Goal: Task Accomplishment & Management: Manage account settings

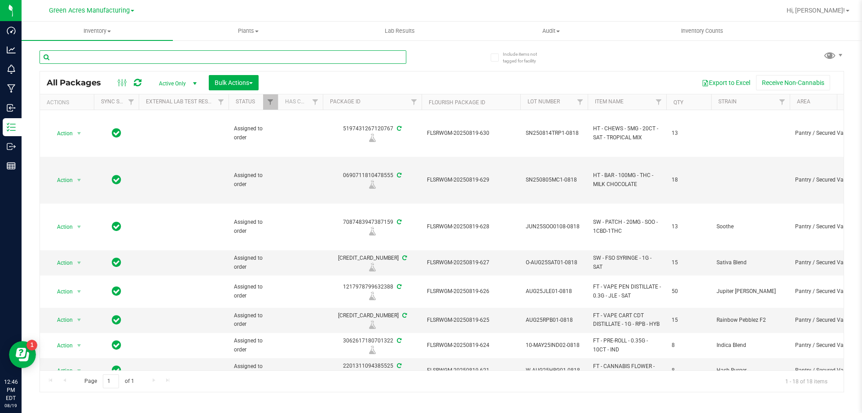
click at [179, 62] on input "text" at bounding box center [223, 56] width 367 height 13
paste input "1-AUG25DSC02-0813"
type input "1-AUG25DSC02-0813"
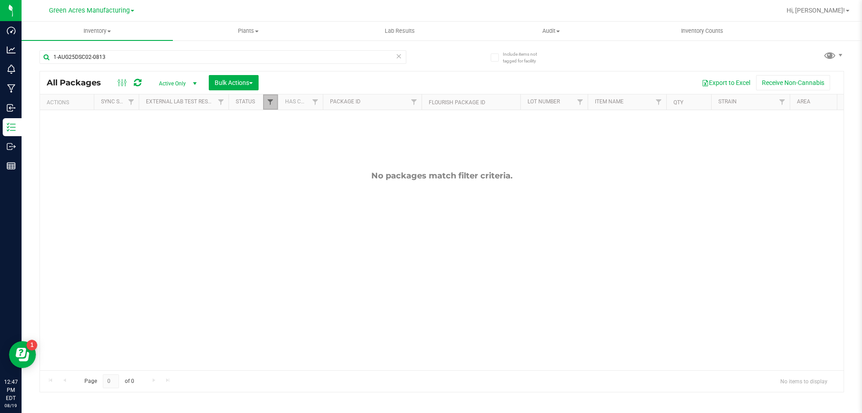
click at [268, 105] on span "Filter" at bounding box center [270, 101] width 7 height 7
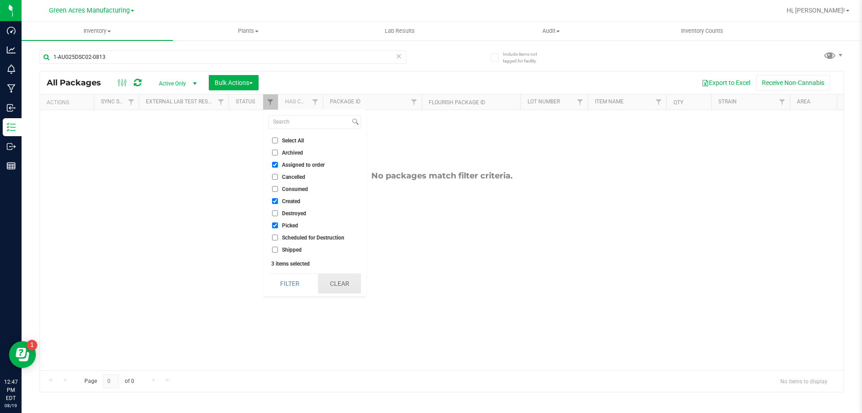
click at [349, 285] on button "Clear" at bounding box center [339, 283] width 43 height 20
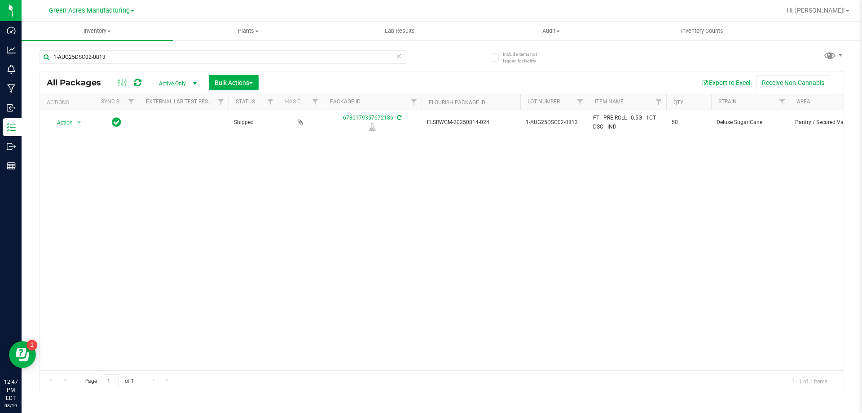
click at [171, 80] on span "Active Only" at bounding box center [175, 83] width 49 height 13
click at [173, 97] on li "Active Only" at bounding box center [175, 97] width 48 height 13
click at [277, 362] on div "Action Action Edit attributes Global inventory Locate package Package audit log…" at bounding box center [442, 240] width 804 height 260
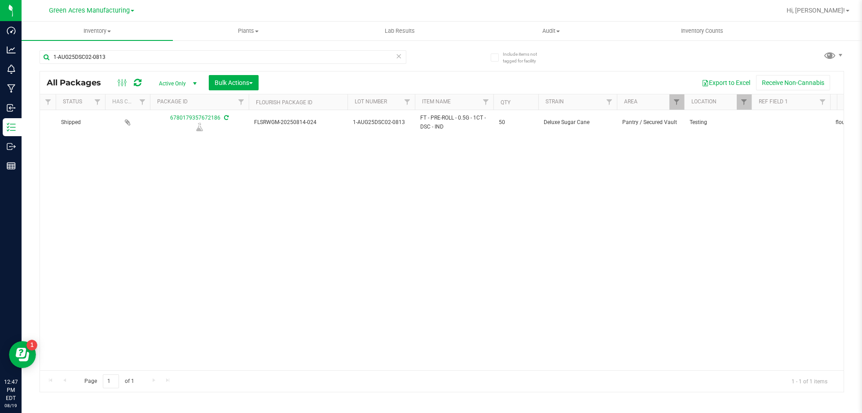
scroll to position [0, 181]
click at [829, 48] on span at bounding box center [829, 54] width 13 height 13
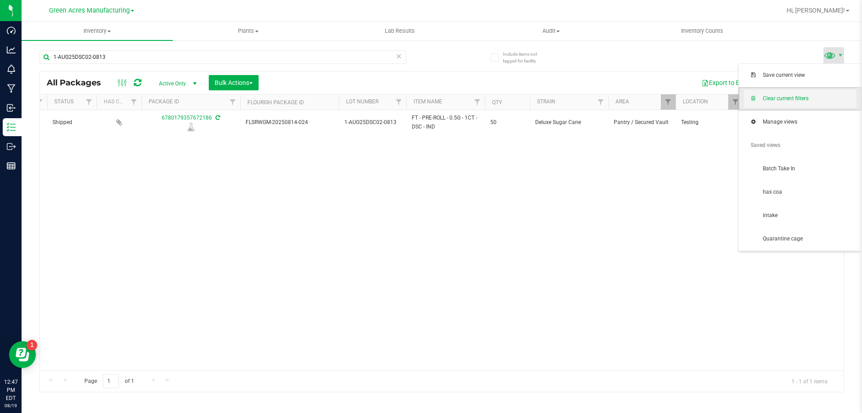
click at [806, 102] on span "Clear current filters" at bounding box center [809, 99] width 93 height 8
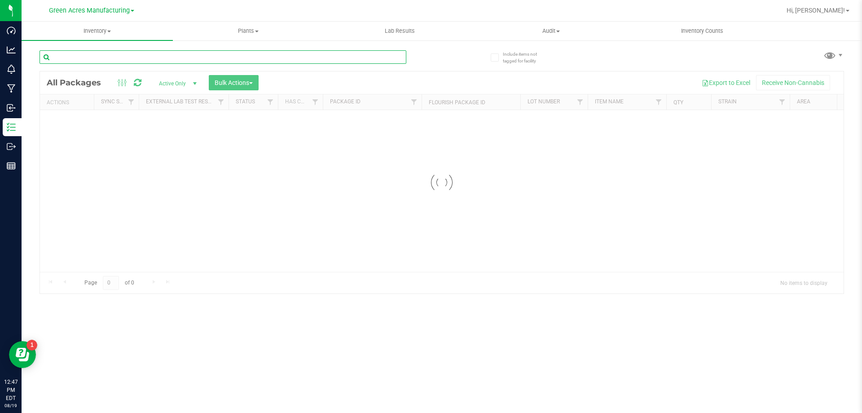
click at [134, 57] on input "text" at bounding box center [223, 56] width 367 height 13
paste input "1-AUG25DSC02-0813"
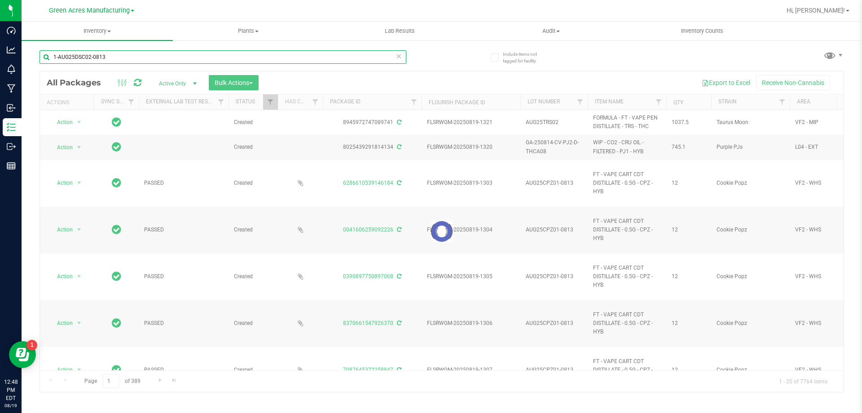
type input "1-AUG25DSC02-0813"
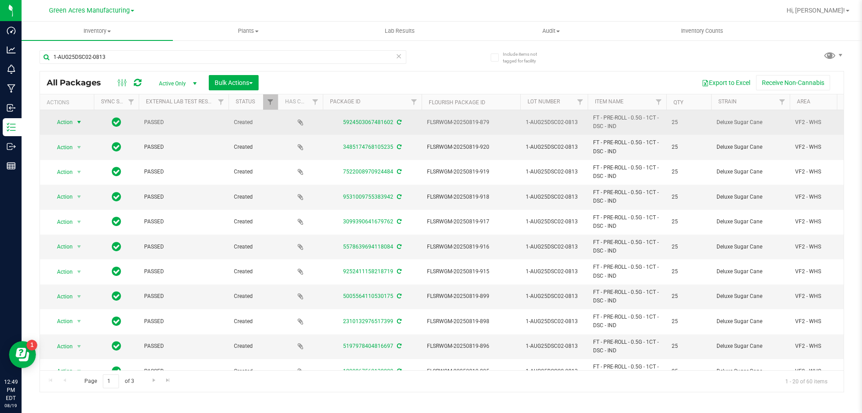
click at [67, 123] on span "Action" at bounding box center [61, 122] width 24 height 13
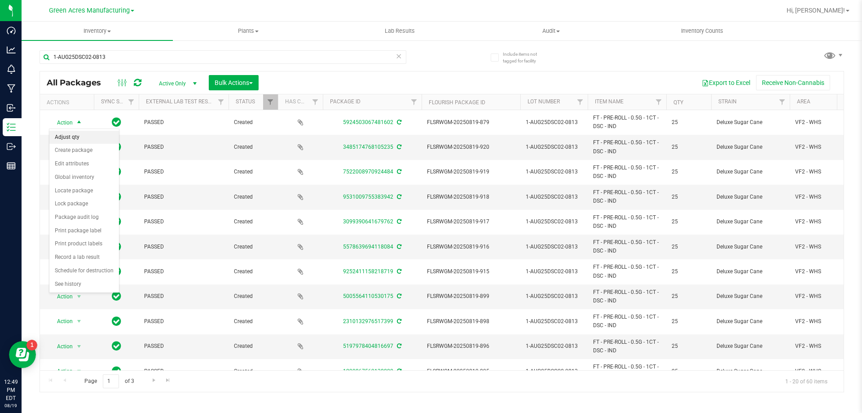
click at [89, 137] on li "Adjust qty" at bounding box center [84, 137] width 70 height 13
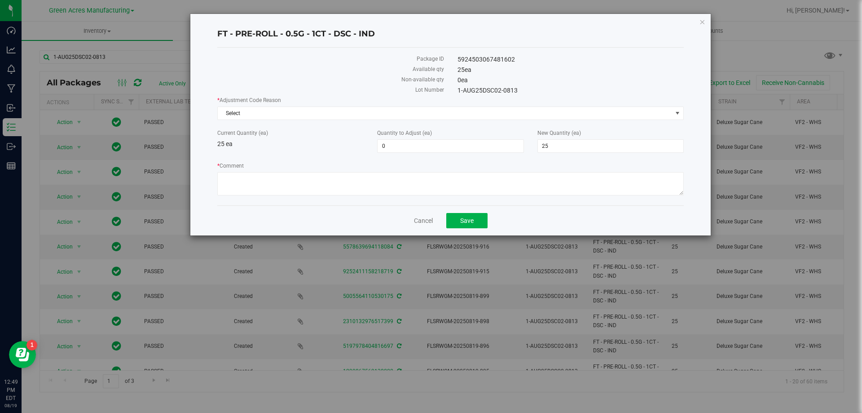
click at [562, 138] on div "New Quantity (ea) 25 25" at bounding box center [611, 141] width 160 height 24
drag, startPoint x: 562, startPoint y: 144, endPoint x: 541, endPoint y: 149, distance: 21.6
click at [541, 149] on span "25 25" at bounding box center [610, 145] width 146 height 13
type input "0"
type input "-25"
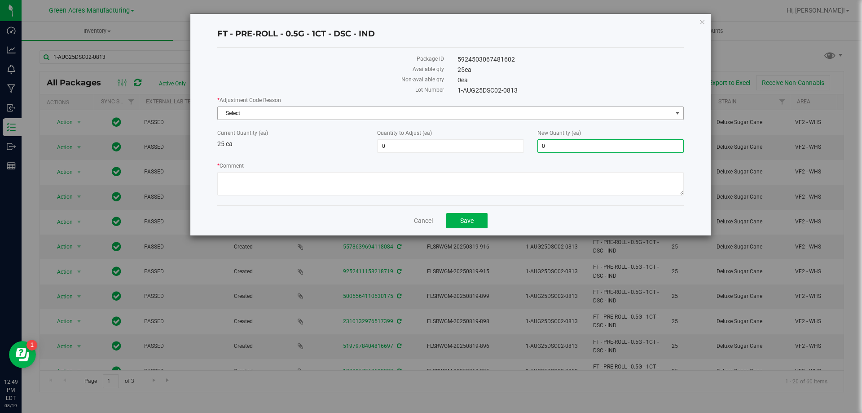
type input "0"
click at [466, 113] on span "Select" at bounding box center [445, 113] width 454 height 13
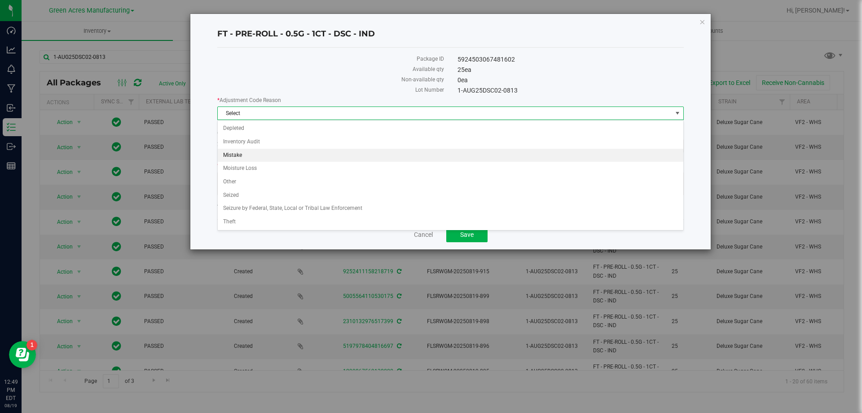
click at [310, 156] on li "Mistake" at bounding box center [451, 155] width 466 height 13
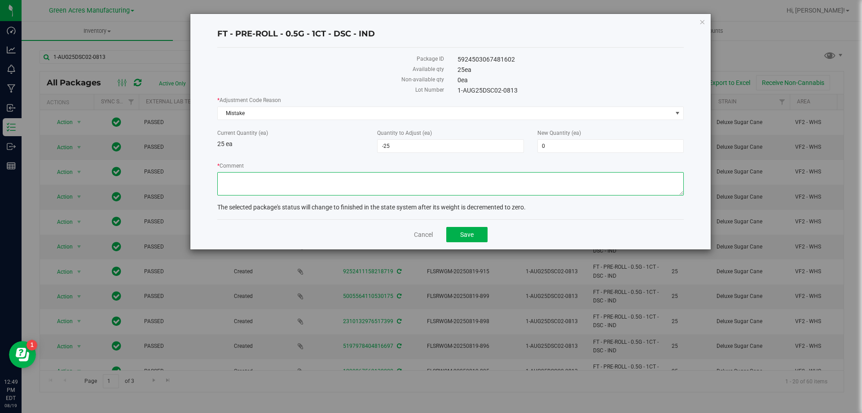
click at [332, 178] on textarea "* Comment" at bounding box center [450, 183] width 466 height 23
type textarea "m"
type textarea "Mistake"
click at [461, 231] on span "Save" at bounding box center [466, 234] width 13 height 7
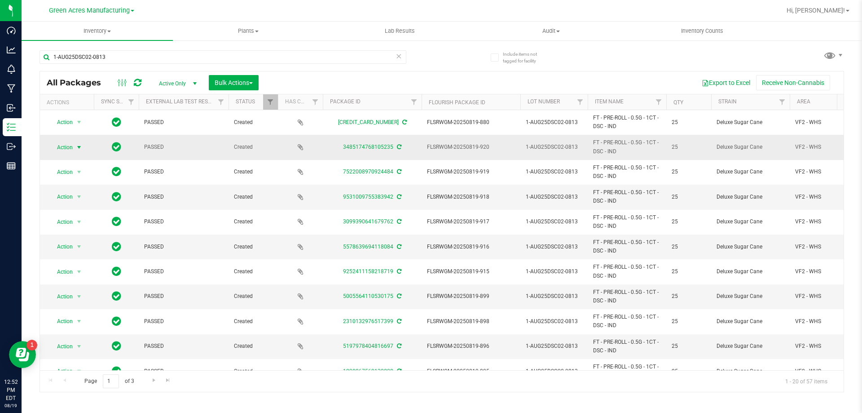
click at [72, 145] on span "Action" at bounding box center [61, 147] width 24 height 13
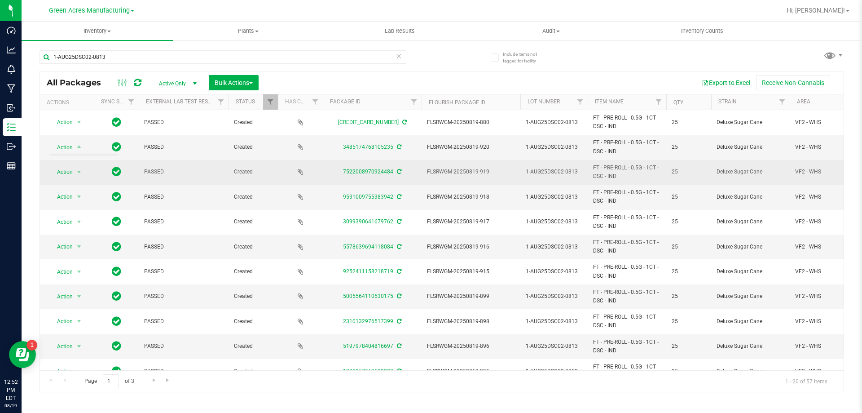
click at [153, 174] on span "PASSED" at bounding box center [183, 171] width 79 height 9
click at [83, 175] on span "select" at bounding box center [79, 172] width 11 height 13
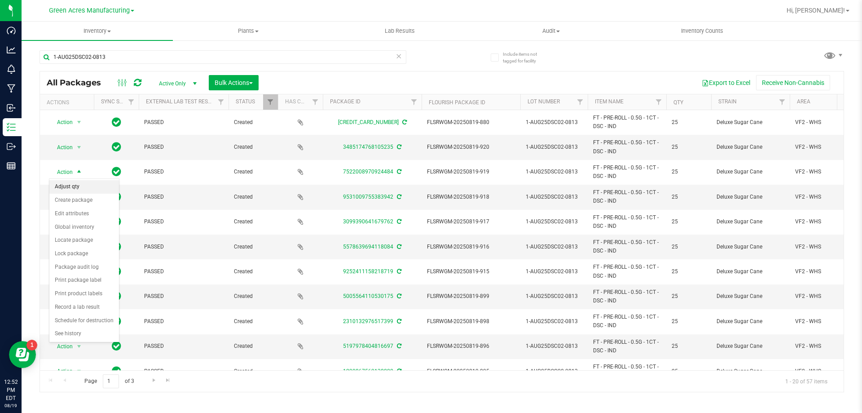
click at [83, 185] on li "Adjust qty" at bounding box center [84, 186] width 70 height 13
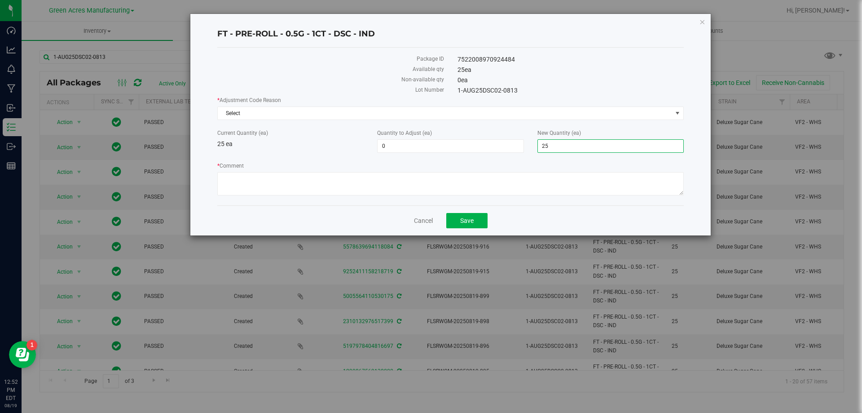
drag, startPoint x: 568, startPoint y: 145, endPoint x: 534, endPoint y: 145, distance: 33.7
click at [534, 145] on div "New Quantity (ea) 25 25" at bounding box center [611, 141] width 160 height 24
type input "0"
type input "-25"
type input "0"
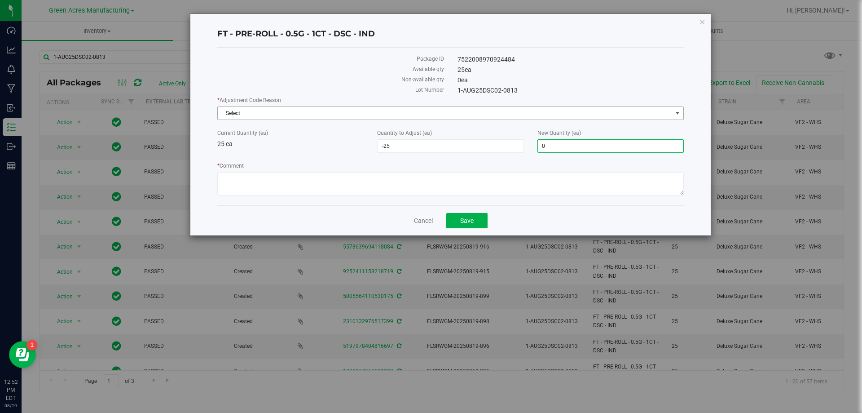
click at [356, 112] on span "Select" at bounding box center [445, 113] width 454 height 13
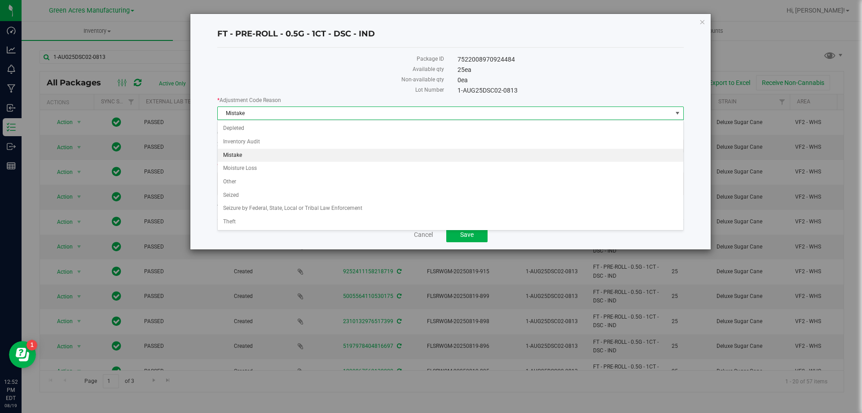
click at [256, 152] on li "Mistake" at bounding box center [451, 155] width 466 height 13
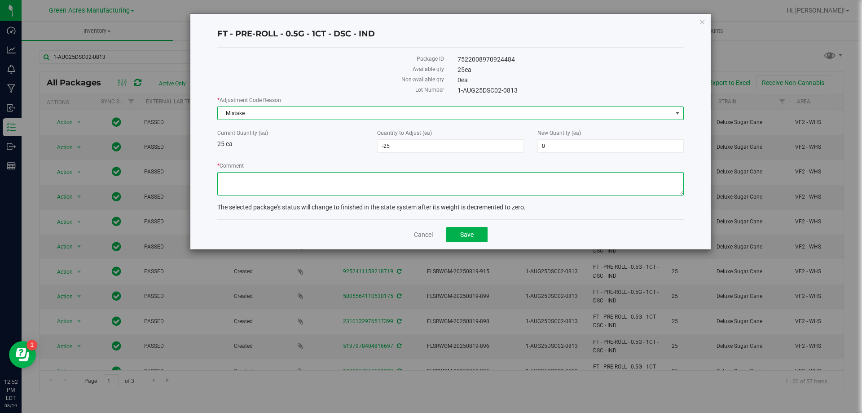
click at [323, 177] on textarea "* Comment" at bounding box center [450, 183] width 466 height 23
type textarea "Mistake"
click at [481, 228] on button "Save" at bounding box center [466, 234] width 41 height 15
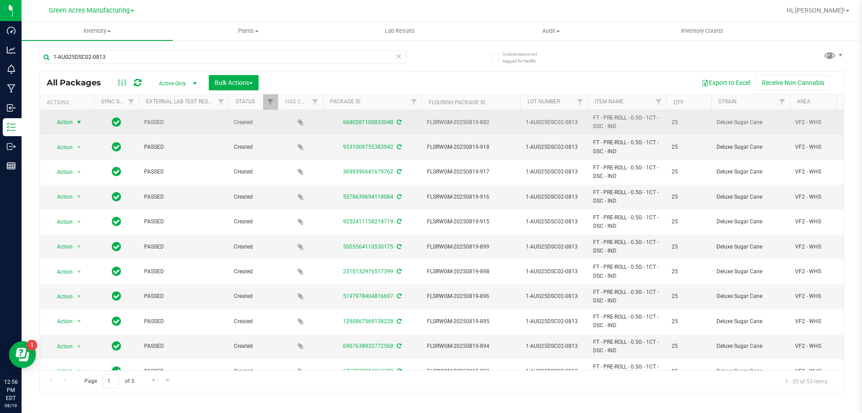
click at [69, 124] on span "Action" at bounding box center [61, 122] width 24 height 13
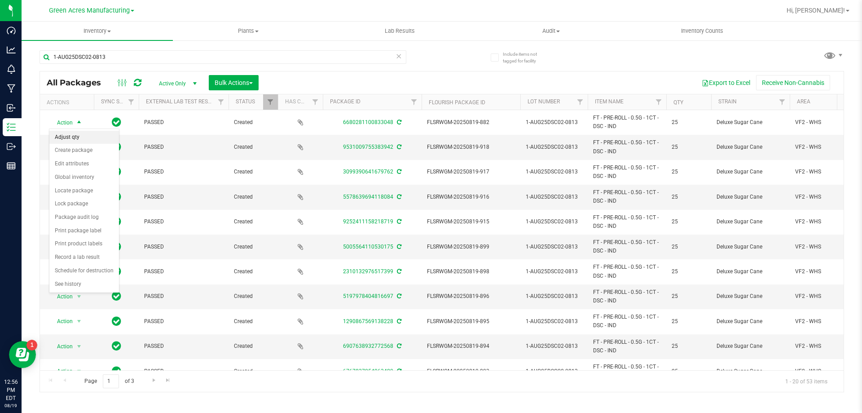
click at [78, 140] on li "Adjust qty" at bounding box center [84, 137] width 70 height 13
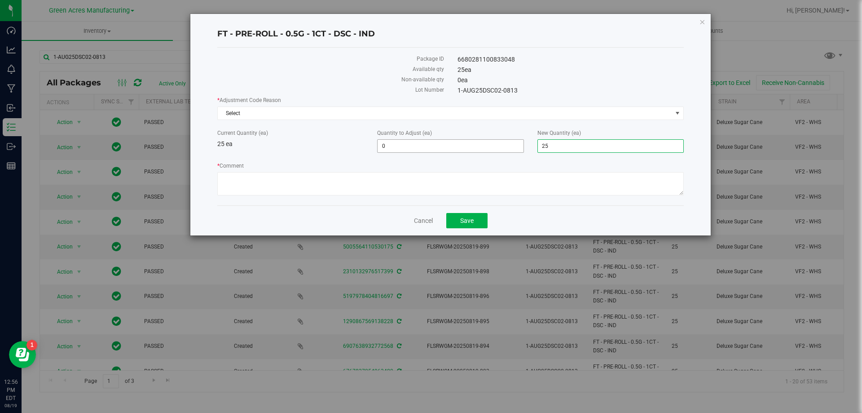
drag, startPoint x: 536, startPoint y: 147, endPoint x: 484, endPoint y: 149, distance: 51.6
click at [484, 149] on div "Current Quantity (ea) 25 ea Quantity to Adjust (ea) 0 0 New Quantity (ea) 25 25" at bounding box center [451, 141] width 480 height 24
type input "0"
type input "-25"
type input "0"
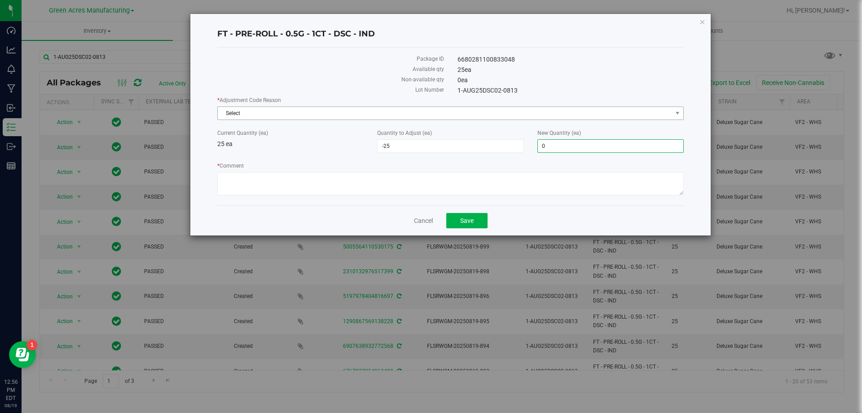
drag, startPoint x: 304, startPoint y: 123, endPoint x: 308, endPoint y: 108, distance: 15.8
click at [307, 114] on div "* Adjustment Code Reason Select Select Depleted Inventory Audit Mistake Moistur…" at bounding box center [450, 147] width 466 height 102
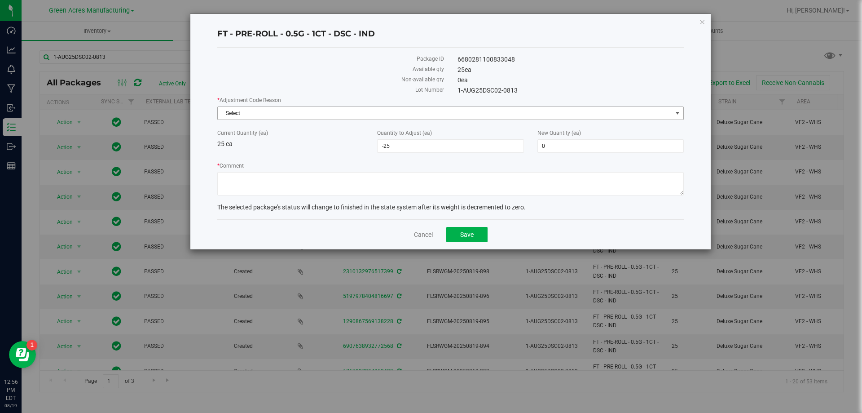
click at [308, 108] on span "Select" at bounding box center [445, 113] width 454 height 13
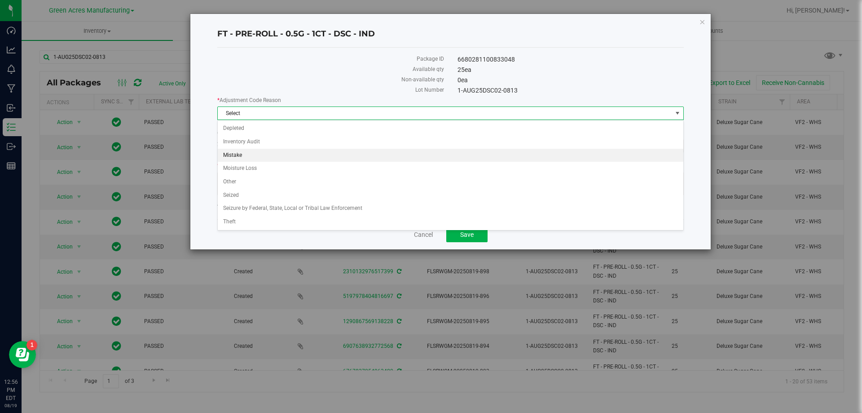
click at [271, 149] on li "Mistake" at bounding box center [451, 155] width 466 height 13
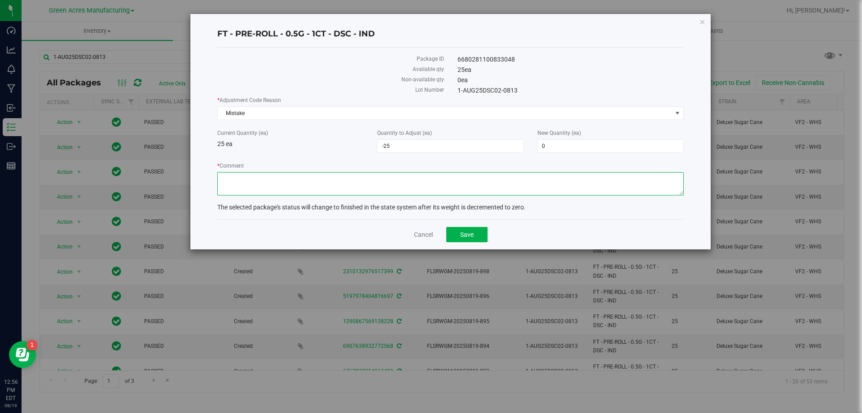
click at [279, 194] on textarea "* Comment" at bounding box center [450, 183] width 466 height 23
type textarea "Mistake"
click at [470, 240] on button "Save" at bounding box center [466, 234] width 41 height 15
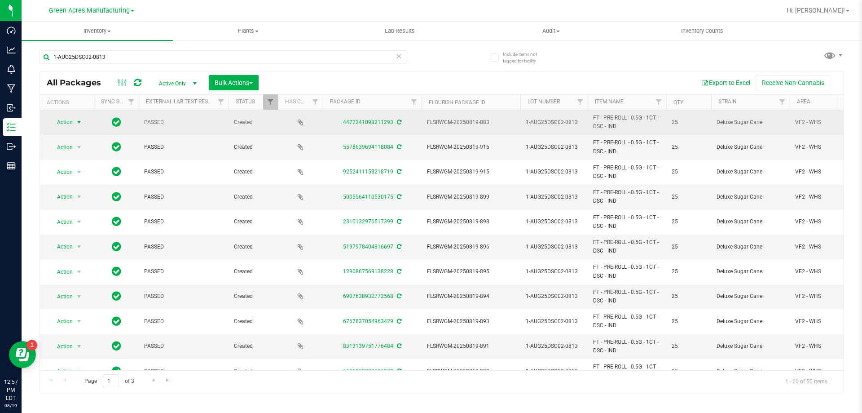
click at [75, 121] on span "select" at bounding box center [79, 122] width 11 height 13
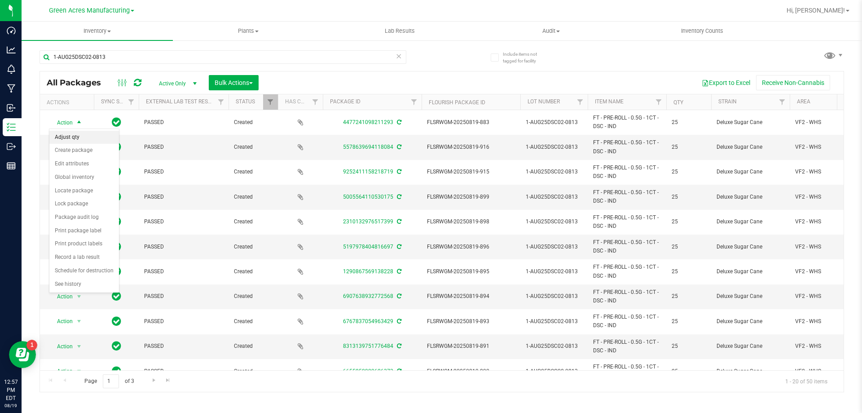
click at [80, 133] on li "Adjust qty" at bounding box center [84, 137] width 70 height 13
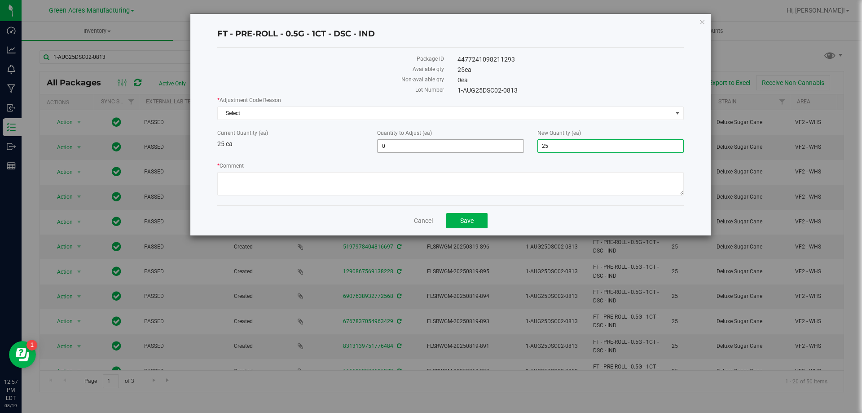
drag, startPoint x: 554, startPoint y: 146, endPoint x: 518, endPoint y: 146, distance: 35.9
click at [518, 146] on div "Current Quantity (ea) 25 ea Quantity to Adjust (ea) 0 0 New Quantity (ea) 25 25" at bounding box center [451, 141] width 480 height 24
type input "0"
type input "-25"
type input "0"
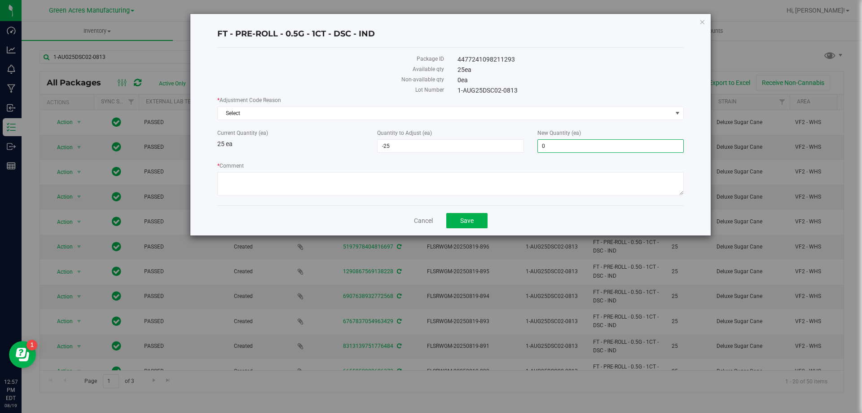
click at [468, 105] on div "* Adjustment Code Reason Select Select Depleted Inventory Audit Mistake Moistur…" at bounding box center [450, 108] width 466 height 24
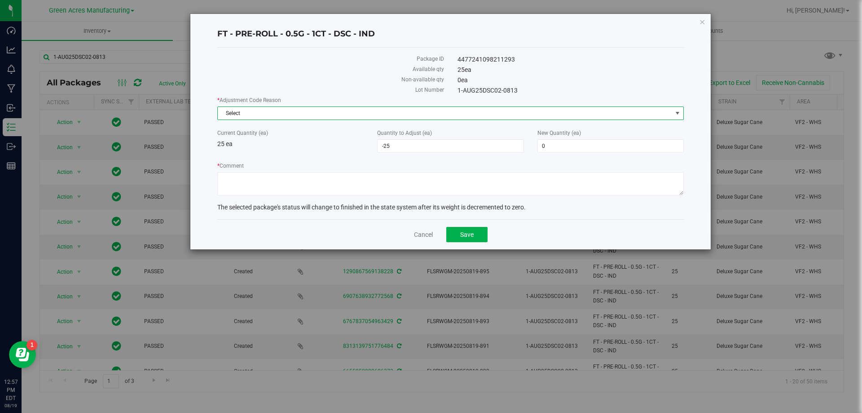
click at [464, 112] on span "Select" at bounding box center [445, 113] width 454 height 13
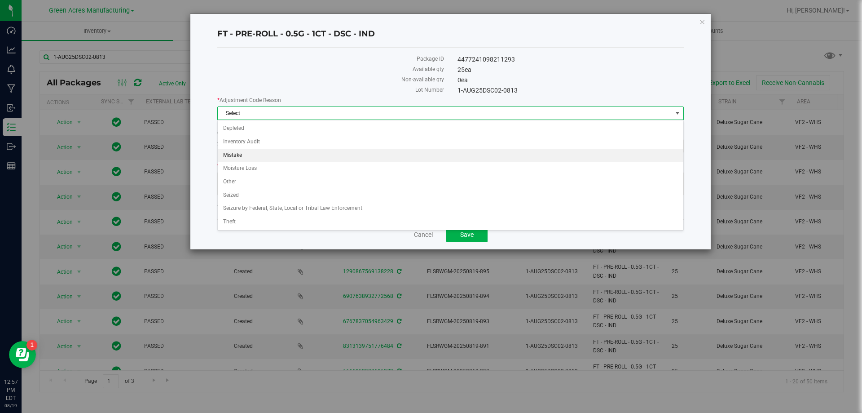
click at [292, 158] on li "Mistake" at bounding box center [451, 155] width 466 height 13
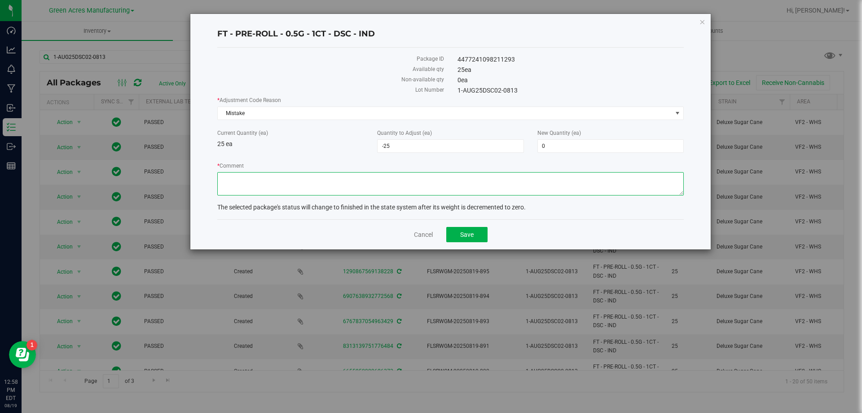
click at [368, 181] on textarea "* Comment" at bounding box center [450, 183] width 466 height 23
type textarea "Mistake"
click at [454, 227] on button "Save" at bounding box center [466, 234] width 41 height 15
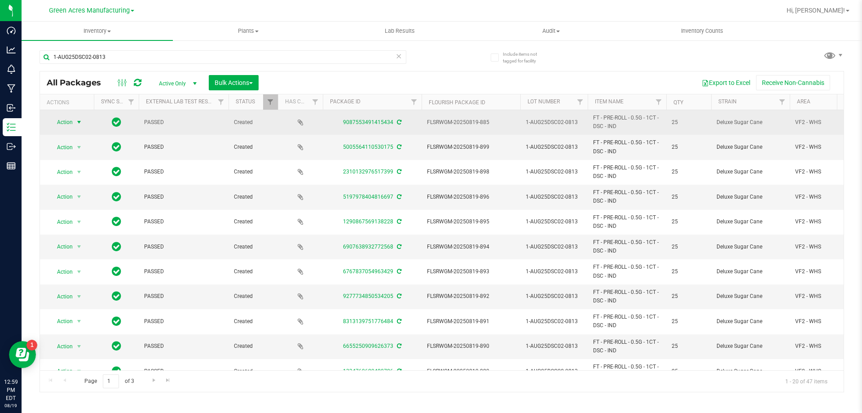
click at [59, 117] on span "Action" at bounding box center [61, 122] width 24 height 13
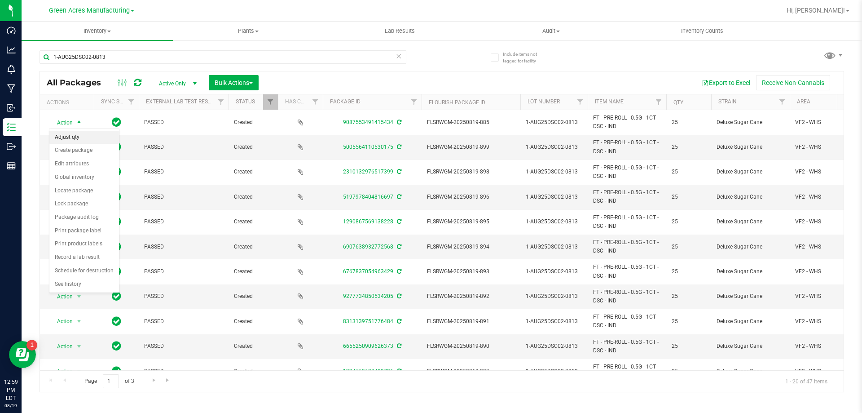
click at [69, 141] on li "Adjust qty" at bounding box center [84, 137] width 70 height 13
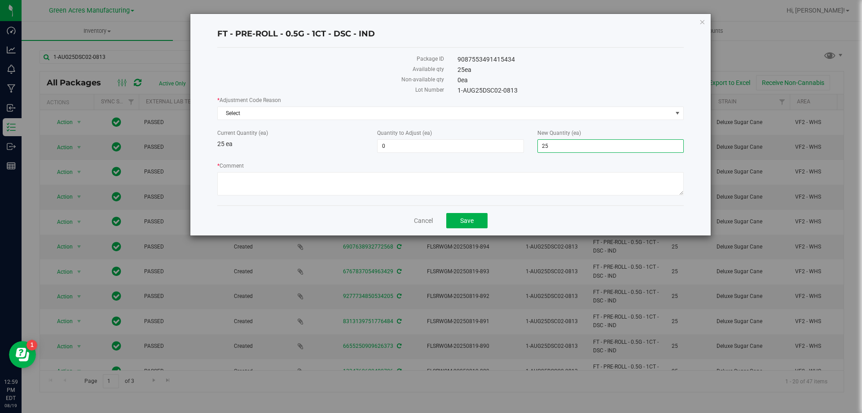
drag, startPoint x: 561, startPoint y: 148, endPoint x: 550, endPoint y: 147, distance: 11.3
click at [550, 147] on span "25 25" at bounding box center [610, 145] width 146 height 13
click at [564, 114] on span "Select" at bounding box center [445, 113] width 454 height 13
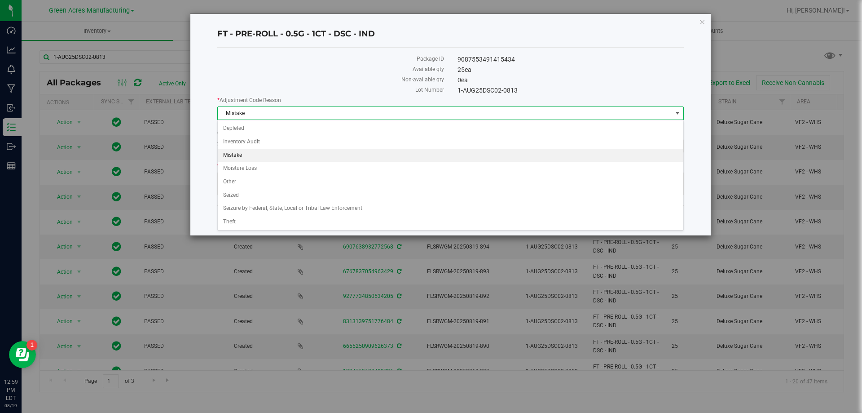
click at [363, 156] on li "Mistake" at bounding box center [451, 155] width 466 height 13
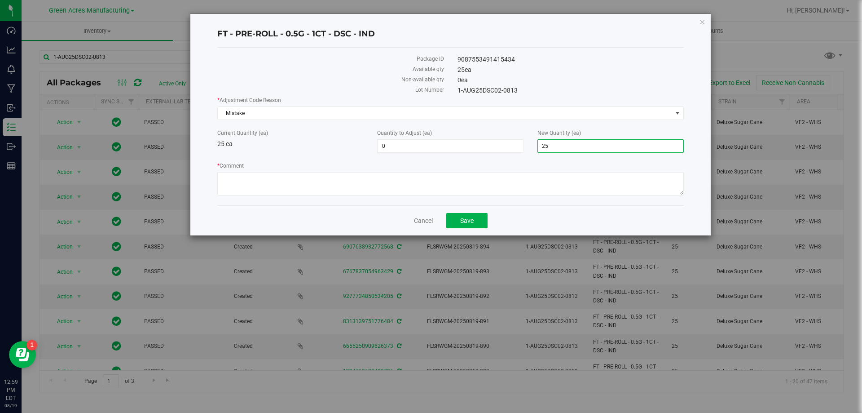
drag, startPoint x: 576, startPoint y: 142, endPoint x: 539, endPoint y: 147, distance: 37.1
click at [539, 147] on span "25 25" at bounding box center [610, 145] width 146 height 13
type input "0"
type input "-25"
type input "0"
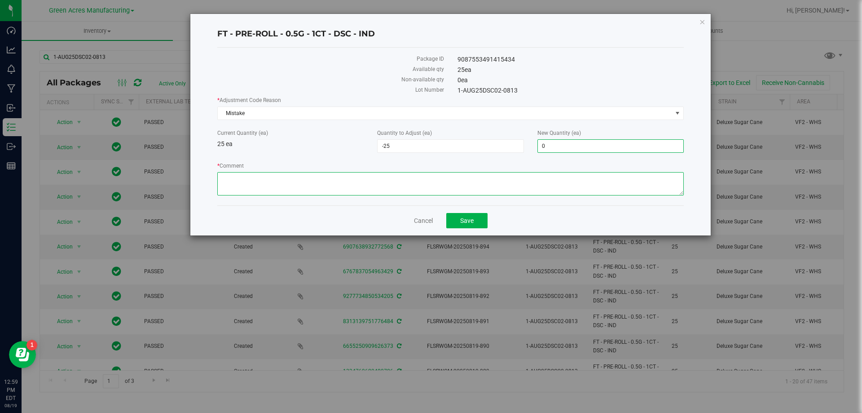
click at [513, 185] on textarea "* Comment" at bounding box center [450, 183] width 466 height 23
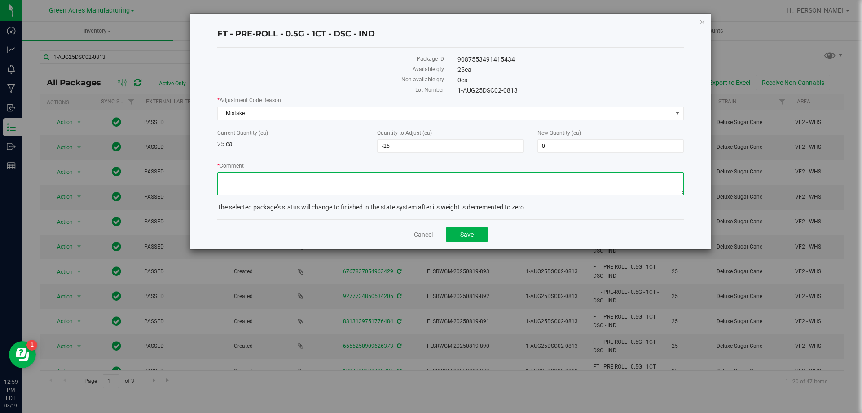
paste textarea "Mistake"
type textarea "Mistake"
click at [479, 232] on button "Save" at bounding box center [466, 234] width 41 height 15
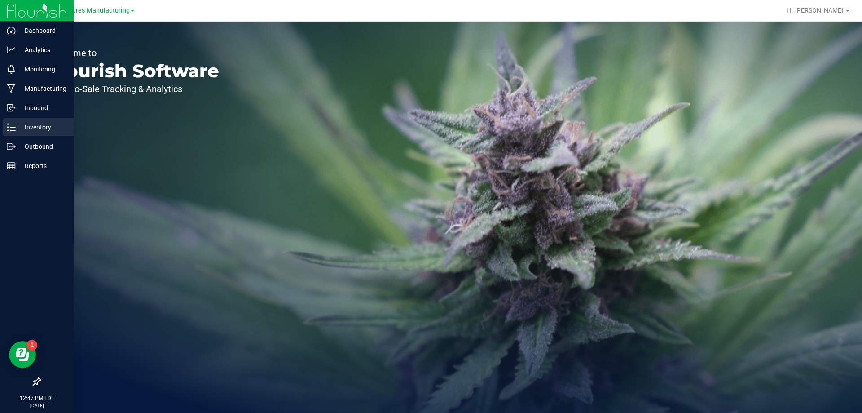
click at [18, 126] on p "Inventory" at bounding box center [43, 127] width 54 height 11
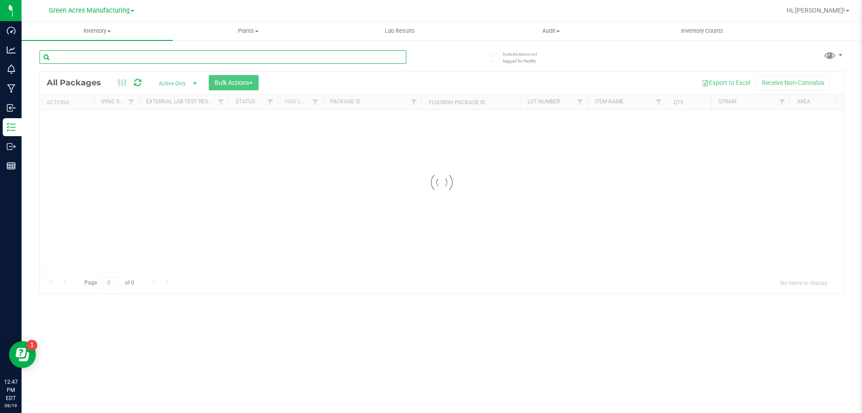
click at [140, 58] on input "text" at bounding box center [223, 56] width 367 height 13
paste input "1-AUG25DSC02-0813"
type input "1-AUG25DSC02-0813"
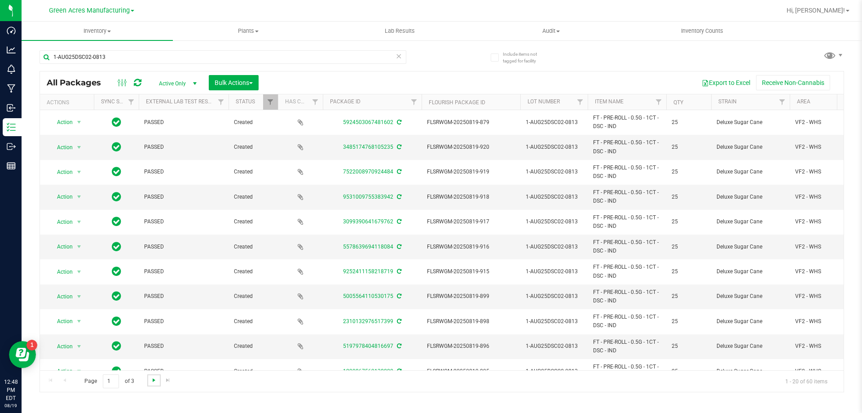
click at [154, 382] on span "Go to the next page" at bounding box center [153, 379] width 7 height 7
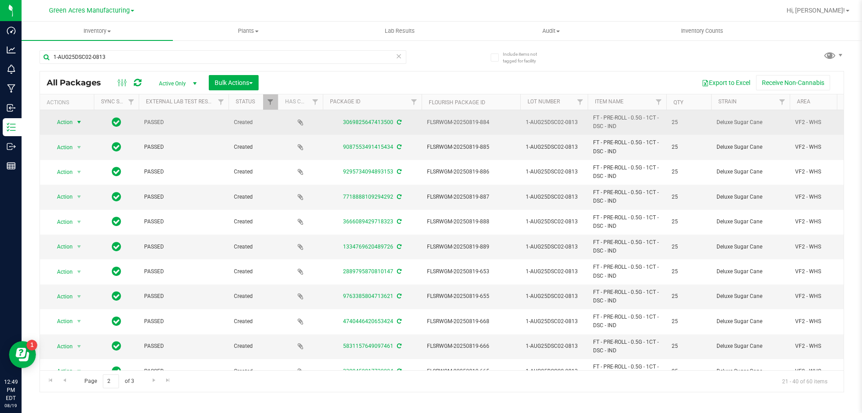
click at [66, 124] on span "Action" at bounding box center [61, 122] width 24 height 13
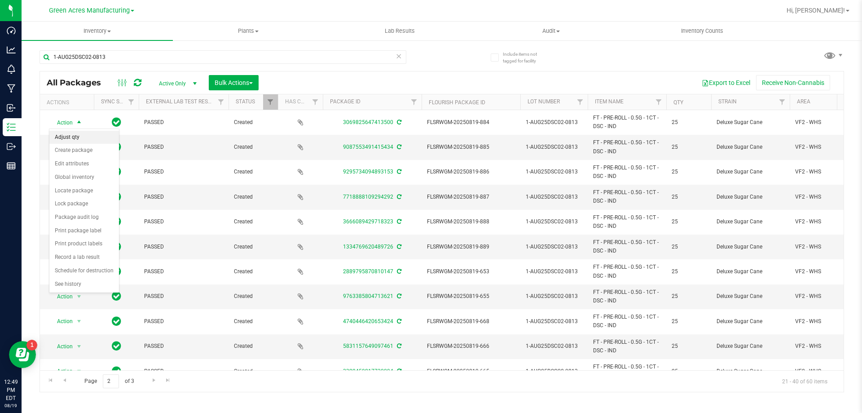
click at [73, 136] on li "Adjust qty" at bounding box center [84, 137] width 70 height 13
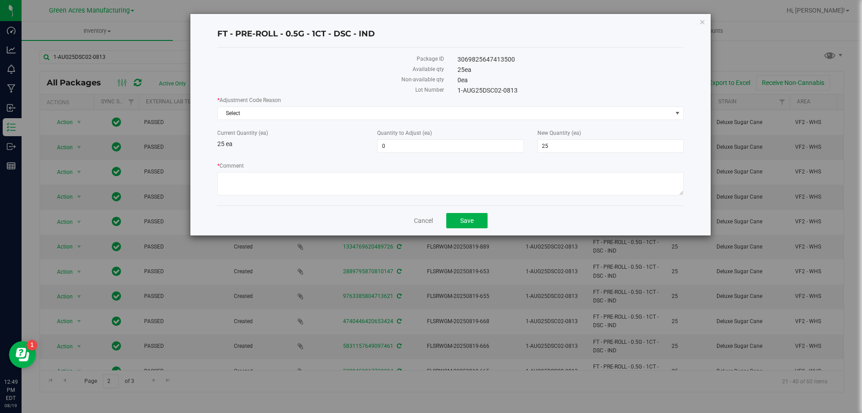
click at [383, 123] on div "* Adjustment Code Reason Select Select Depleted Inventory Audit Mistake Moistur…" at bounding box center [450, 147] width 466 height 102
click at [562, 143] on span "25 25" at bounding box center [610, 145] width 146 height 13
type input "2"
type input "0"
type input "-25"
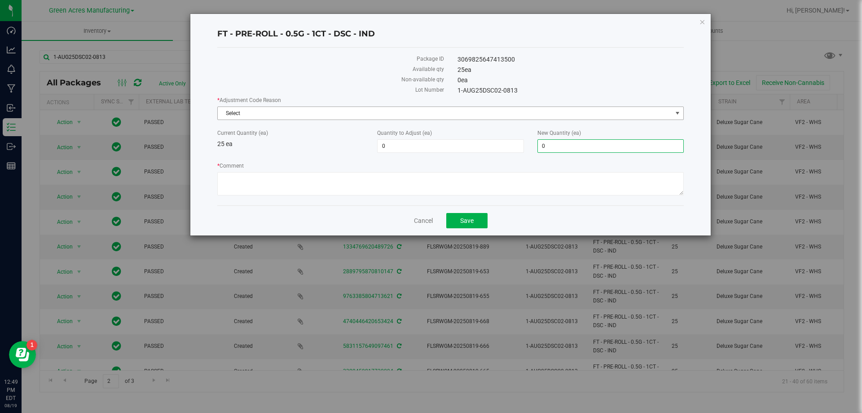
type input "0"
click at [339, 110] on span "Select" at bounding box center [445, 113] width 454 height 13
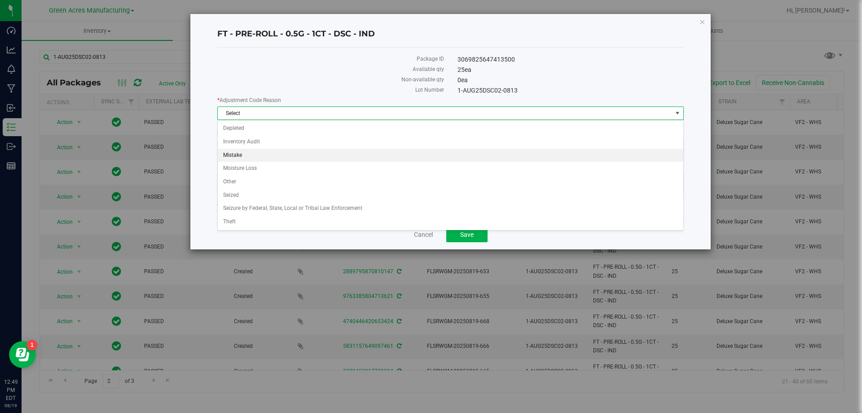
click at [329, 160] on li "Mistake" at bounding box center [451, 155] width 466 height 13
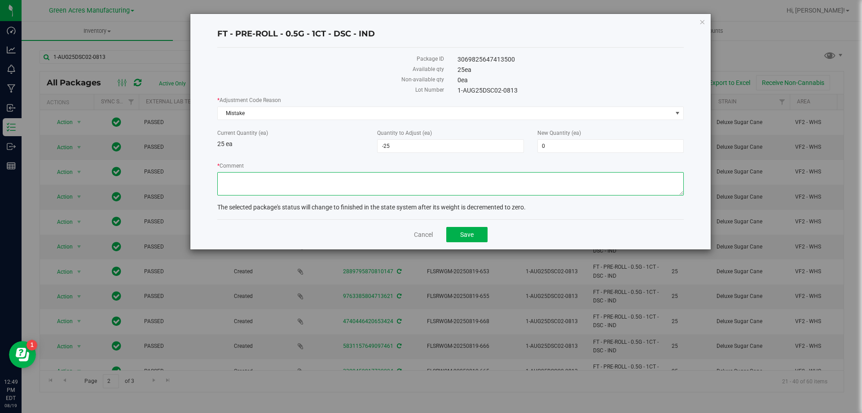
click at [327, 184] on textarea "* Comment" at bounding box center [450, 183] width 466 height 23
type textarea "Mistake"
click at [483, 235] on button "Save" at bounding box center [466, 234] width 41 height 15
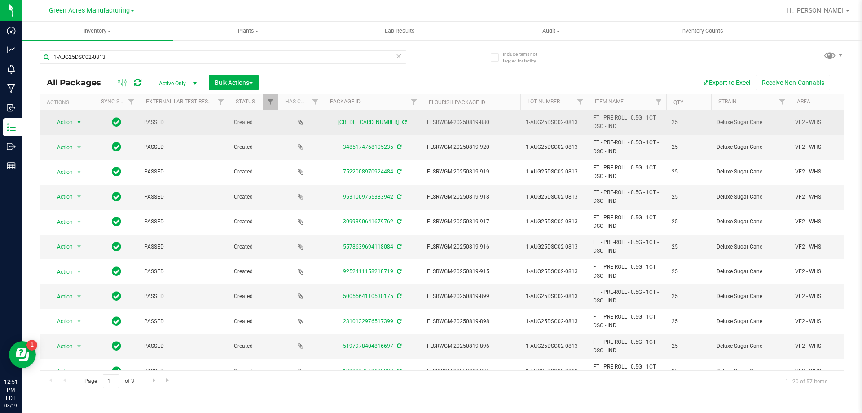
click at [76, 121] on span "select" at bounding box center [78, 122] width 7 height 7
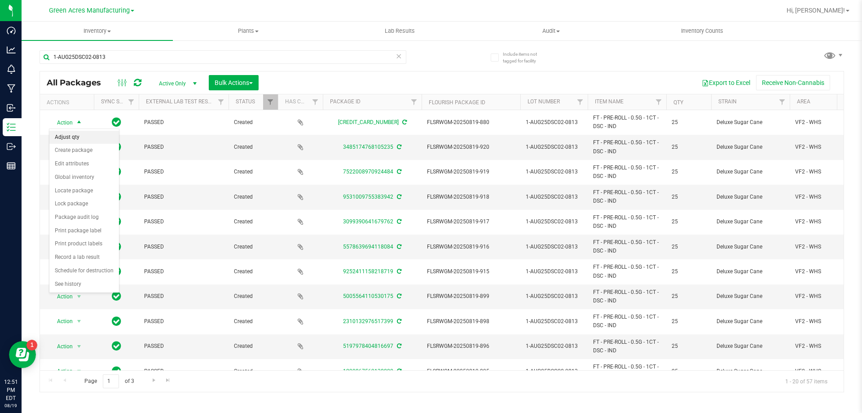
click at [76, 140] on li "Adjust qty" at bounding box center [84, 137] width 70 height 13
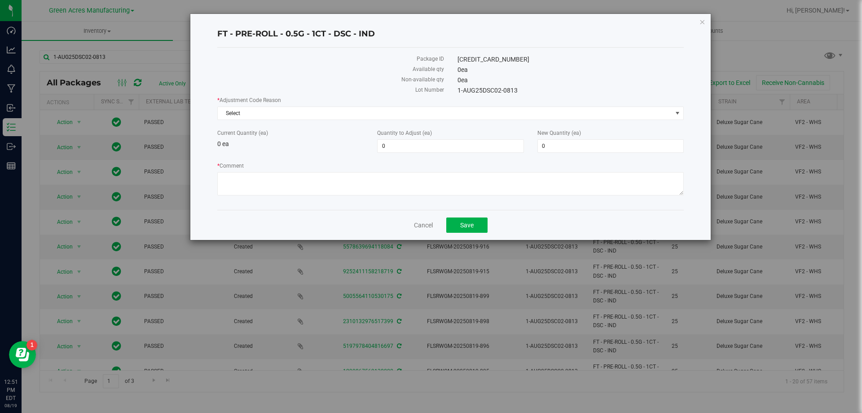
click at [412, 224] on div "Cancel Save" at bounding box center [450, 225] width 466 height 30
click at [417, 223] on link "Cancel" at bounding box center [423, 224] width 19 height 9
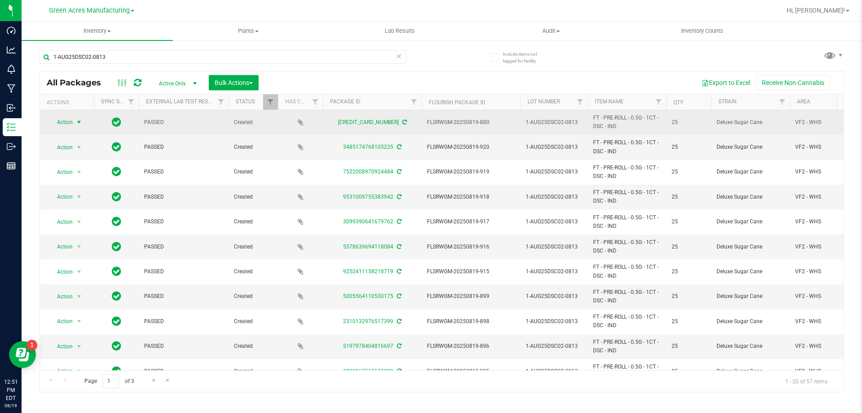
click at [76, 120] on span "select" at bounding box center [78, 122] width 7 height 7
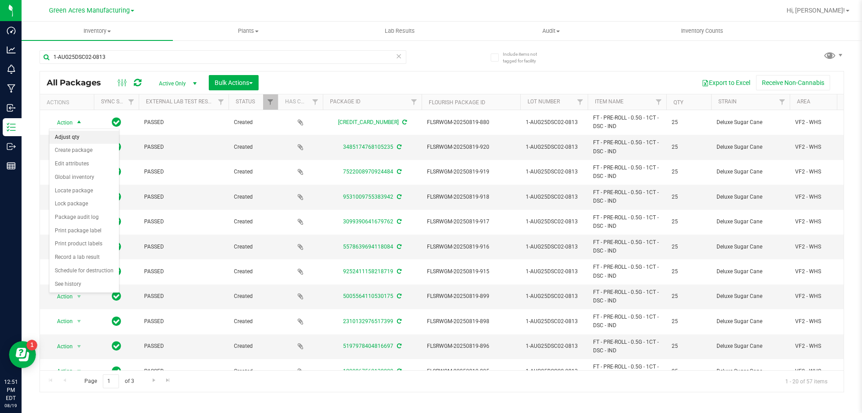
click at [81, 137] on li "Adjust qty" at bounding box center [84, 137] width 70 height 13
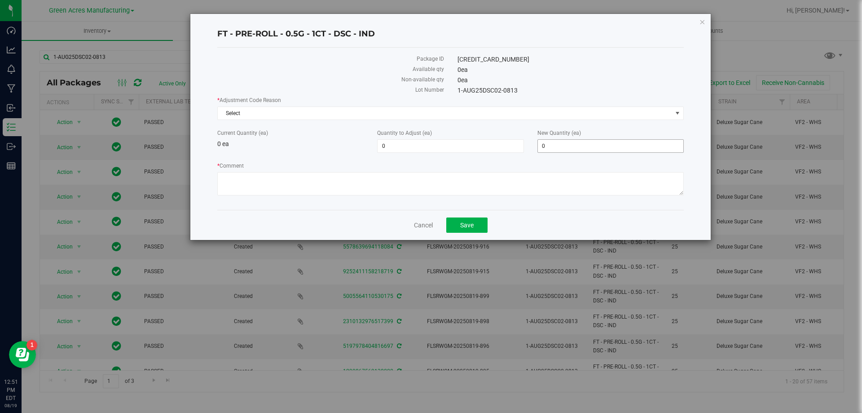
click at [559, 146] on span "0 0" at bounding box center [610, 145] width 146 height 13
type input "0"
click at [471, 183] on textarea "* Comment" at bounding box center [450, 183] width 466 height 23
click at [416, 220] on link "Cancel" at bounding box center [423, 224] width 19 height 9
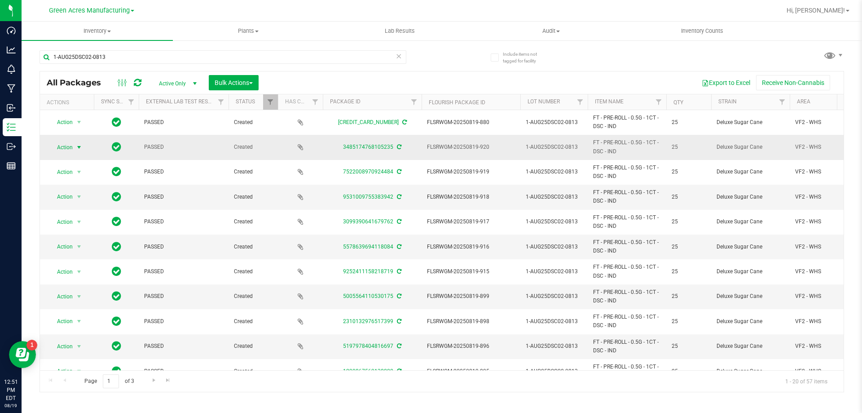
click at [68, 148] on span "Action" at bounding box center [61, 147] width 24 height 13
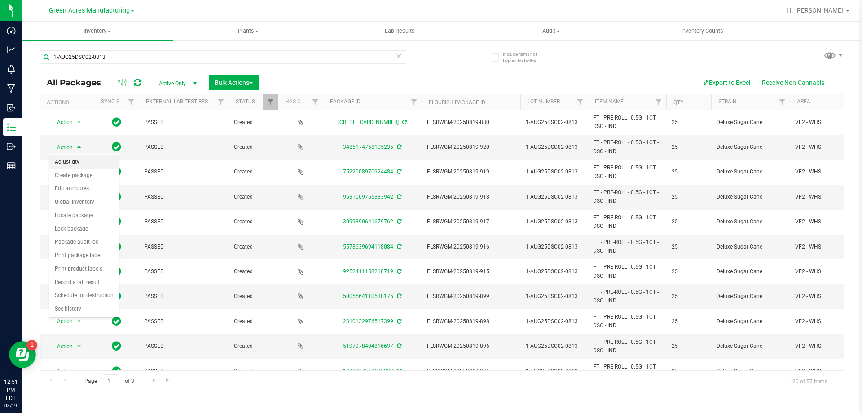
click at [74, 161] on li "Adjust qty" at bounding box center [84, 161] width 70 height 13
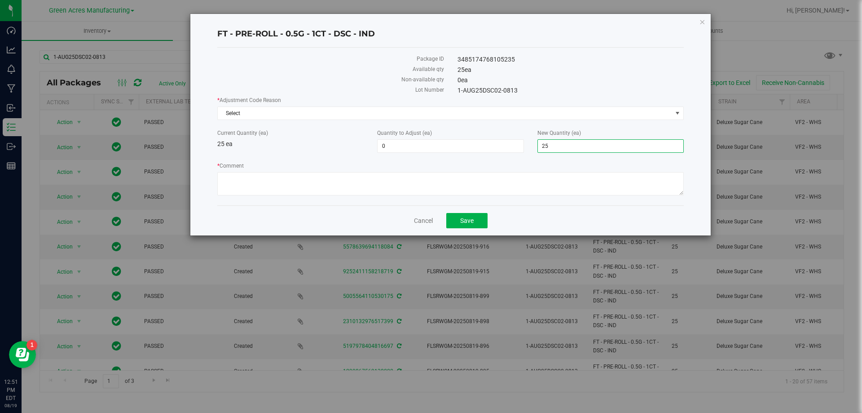
drag, startPoint x: 559, startPoint y: 144, endPoint x: 537, endPoint y: 147, distance: 22.7
click at [537, 147] on span "25 25" at bounding box center [610, 145] width 146 height 13
type input "0"
type input "-25"
type input "0"
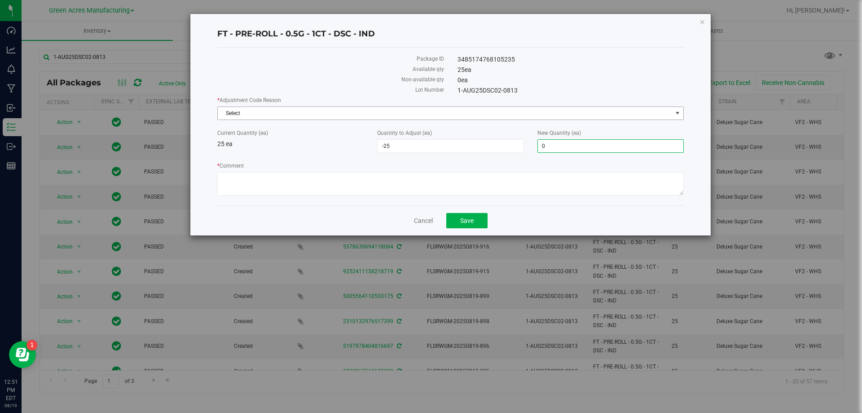
click at [529, 109] on span "Select" at bounding box center [445, 113] width 454 height 13
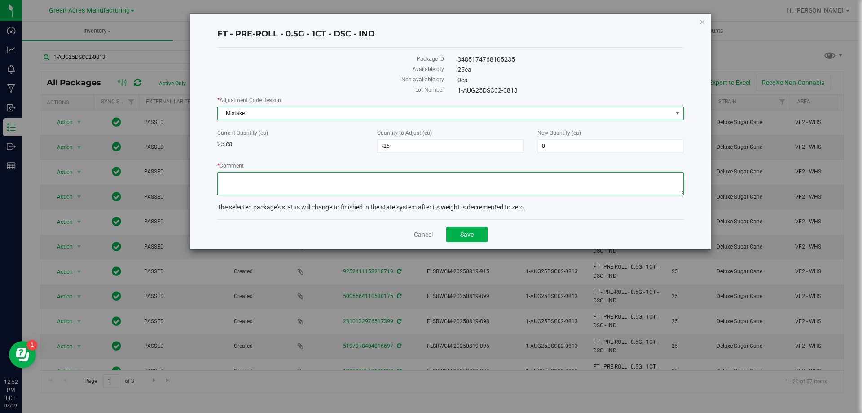
click at [524, 176] on textarea "* Comment" at bounding box center [450, 183] width 466 height 23
type textarea "Mistake"
click at [465, 227] on button "Save" at bounding box center [466, 234] width 41 height 15
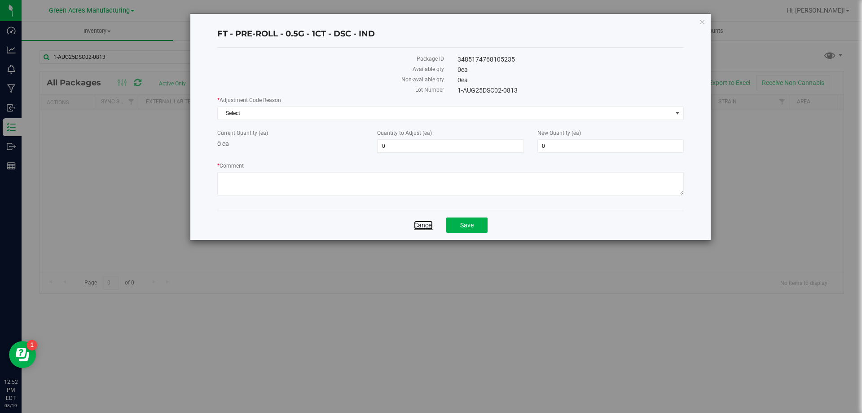
click at [429, 224] on link "Cancel" at bounding box center [423, 224] width 19 height 9
click at [425, 226] on link "Cancel" at bounding box center [423, 224] width 19 height 9
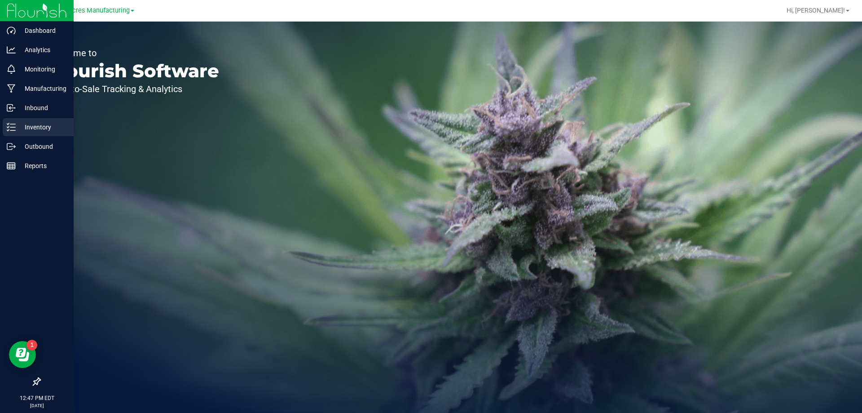
click at [24, 132] on p "Inventory" at bounding box center [43, 127] width 54 height 11
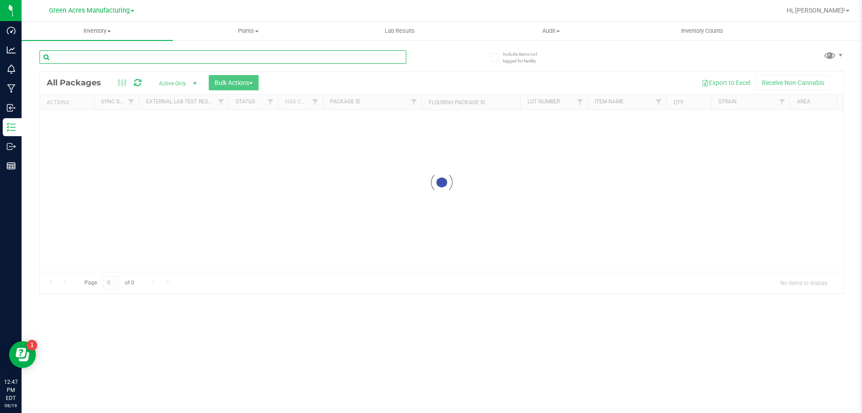
click at [160, 61] on input "text" at bounding box center [223, 56] width 367 height 13
paste input "1-AUG25DSC02-0813"
type input "1-AUG25DSC02-0813"
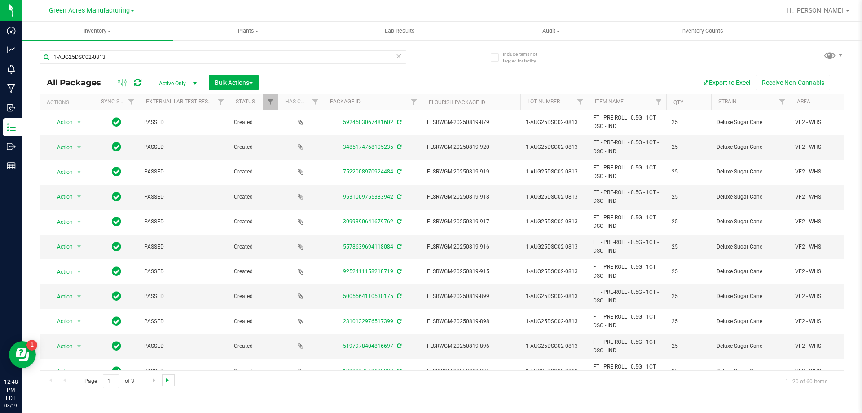
click at [167, 380] on span "Go to the last page" at bounding box center [167, 379] width 7 height 7
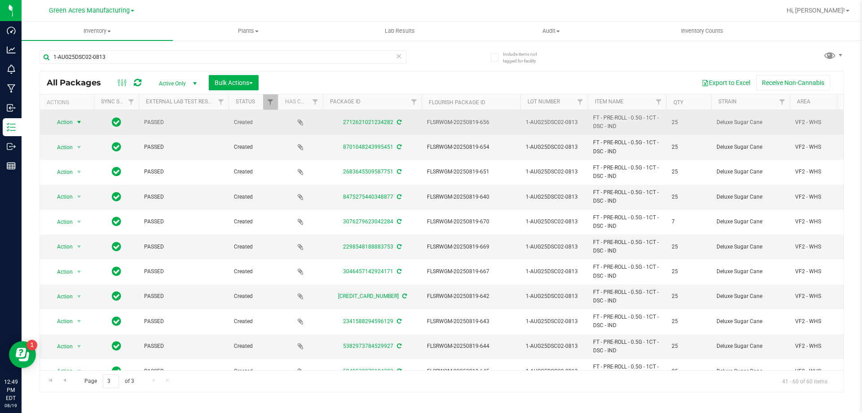
click at [79, 124] on span "select" at bounding box center [78, 122] width 7 height 7
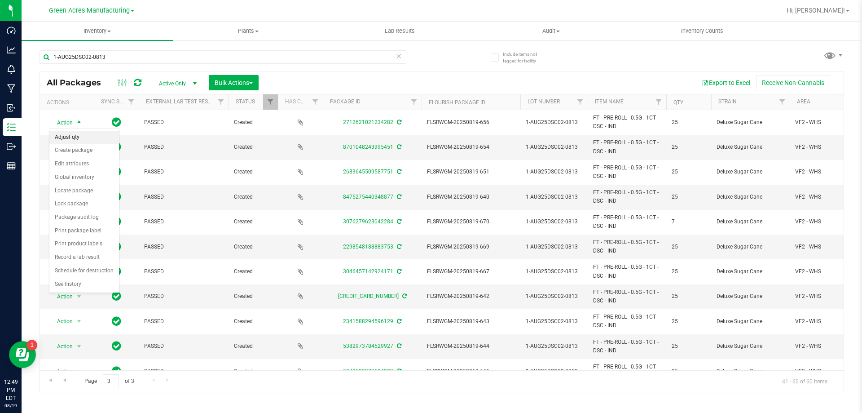
click at [79, 136] on li "Adjust qty" at bounding box center [84, 137] width 70 height 13
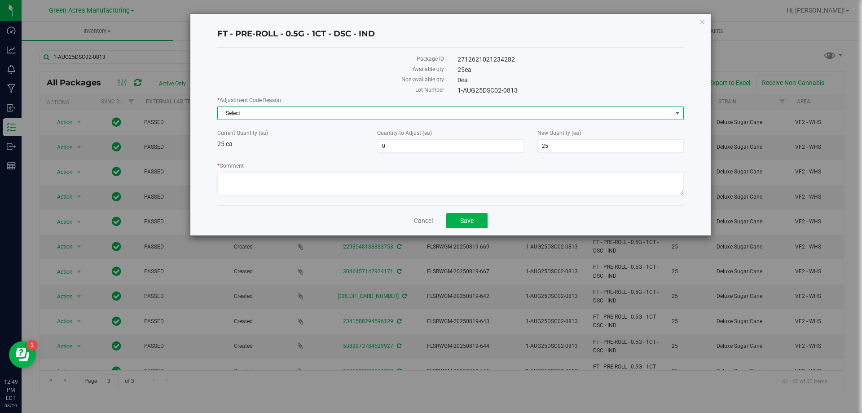
click at [399, 112] on span "Select" at bounding box center [445, 113] width 454 height 13
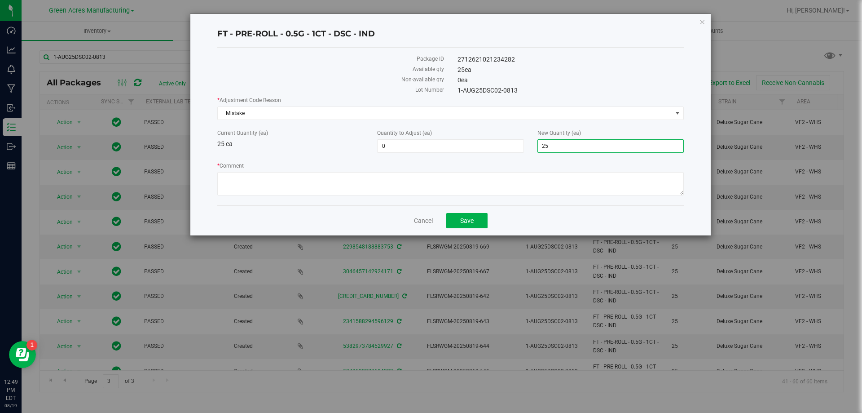
drag, startPoint x: 558, startPoint y: 144, endPoint x: 536, endPoint y: 147, distance: 22.7
click at [537, 147] on span "25 25" at bounding box center [610, 145] width 146 height 13
type input "0"
type input "-25"
type input "0"
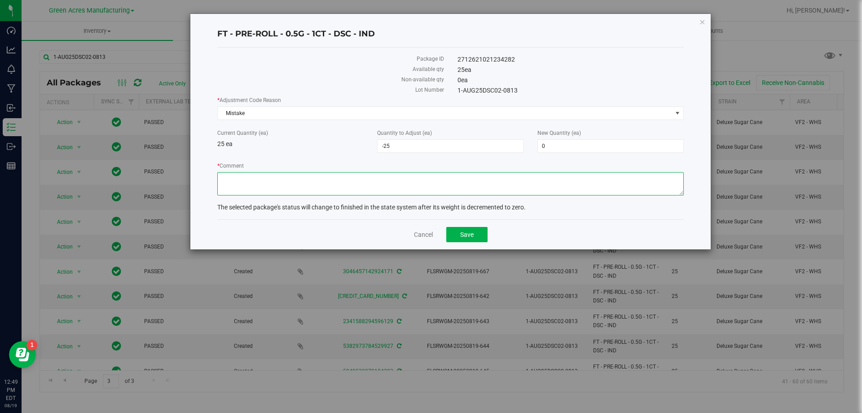
click at [444, 195] on textarea "* Comment" at bounding box center [450, 183] width 466 height 23
type textarea "Mistake"
click at [457, 230] on button "Save" at bounding box center [466, 234] width 41 height 15
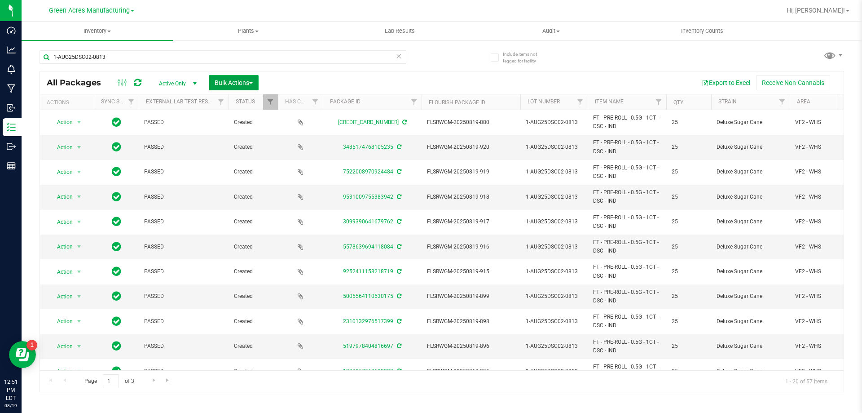
click at [227, 81] on span "Bulk Actions" at bounding box center [234, 82] width 38 height 7
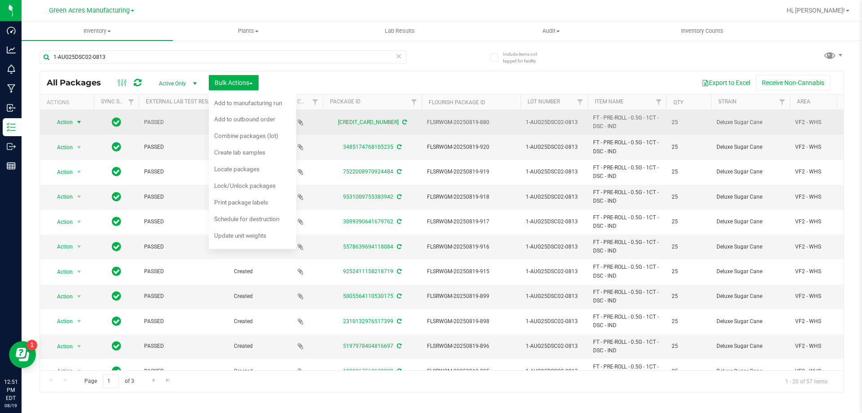
click at [73, 122] on span "Action" at bounding box center [61, 122] width 24 height 13
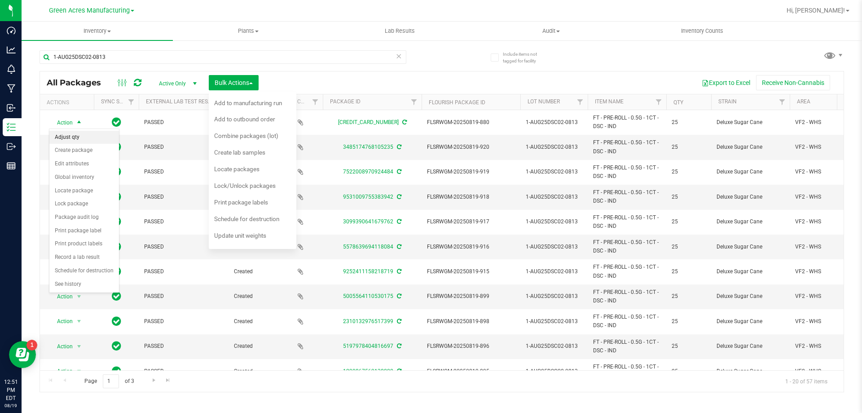
click at [103, 138] on li "Adjust qty" at bounding box center [84, 137] width 70 height 13
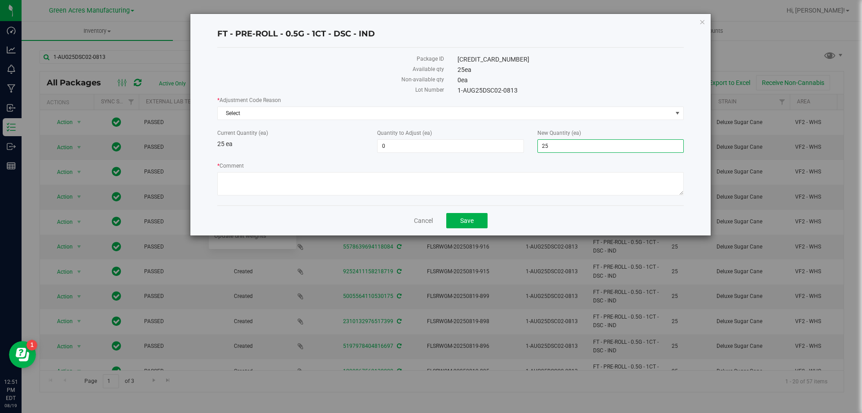
click at [581, 142] on span "25 25" at bounding box center [610, 145] width 146 height 13
type input "2"
type input "0"
type input "-25"
type input "0"
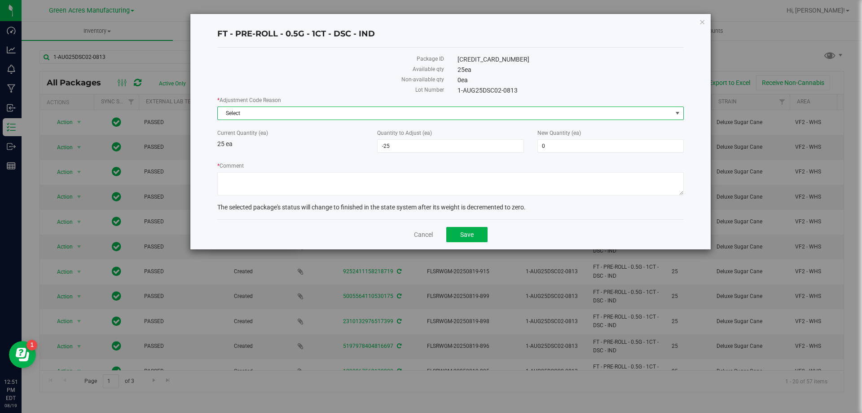
click at [600, 115] on span "Select" at bounding box center [445, 113] width 454 height 13
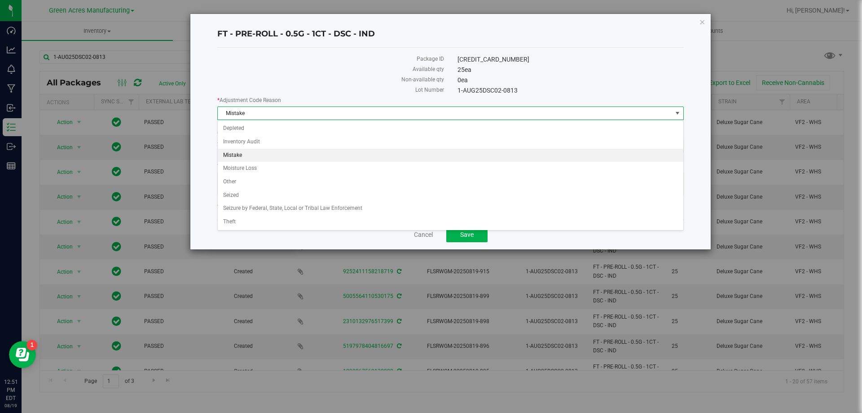
click at [346, 150] on li "Mistake" at bounding box center [451, 155] width 466 height 13
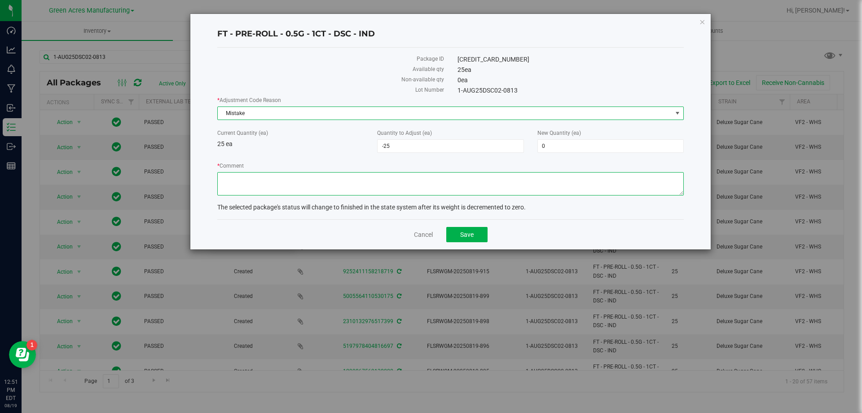
click at [334, 176] on textarea "* Comment" at bounding box center [450, 183] width 466 height 23
type textarea "Mistake"
click at [481, 234] on button "Save" at bounding box center [466, 234] width 41 height 15
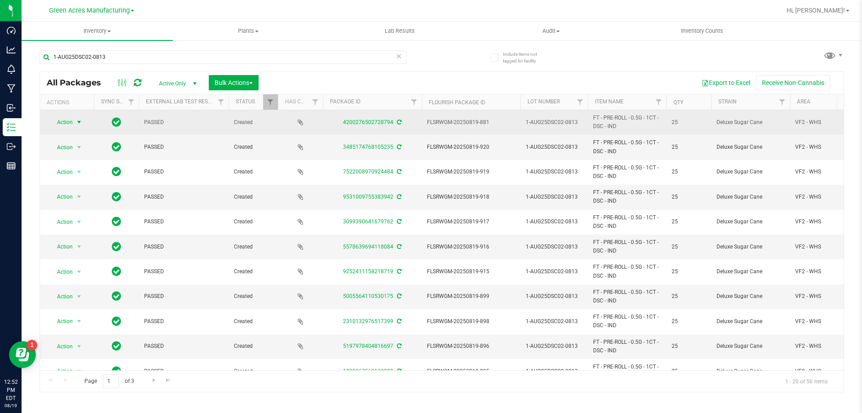
click at [69, 122] on span "Action" at bounding box center [61, 122] width 24 height 13
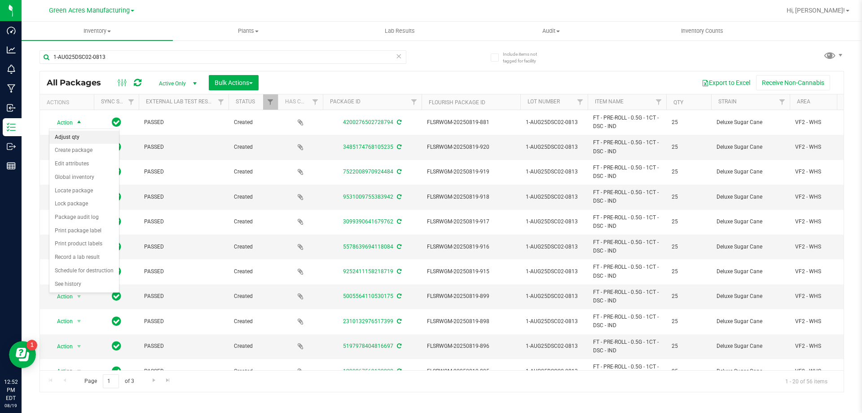
click at [74, 138] on li "Adjust qty" at bounding box center [84, 137] width 70 height 13
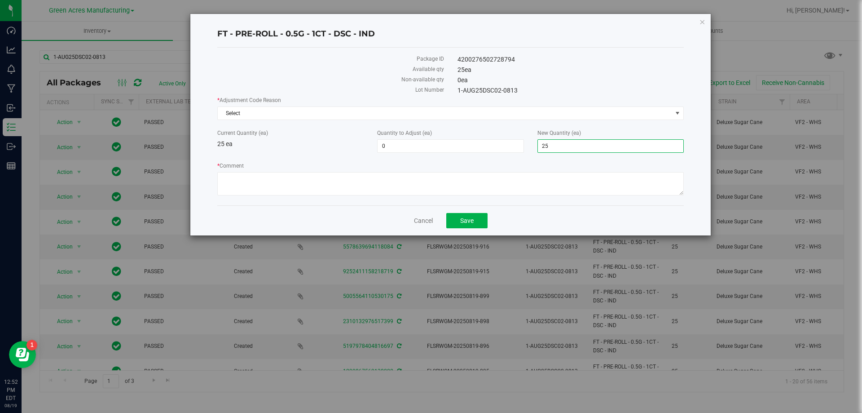
drag, startPoint x: 552, startPoint y: 149, endPoint x: 526, endPoint y: 147, distance: 26.1
click at [526, 147] on div "Current Quantity (ea) 25 ea Quantity to Adjust (ea) 0 0 New Quantity (ea) 25 25" at bounding box center [451, 141] width 480 height 24
type input "0"
type input "-25"
type input "0"
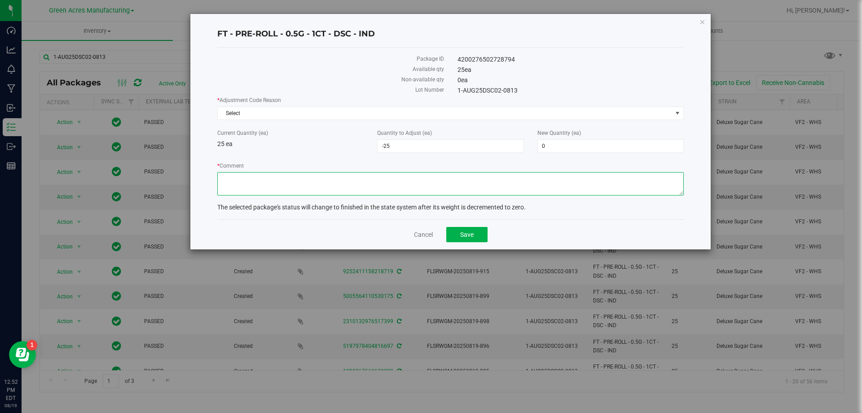
click at [489, 173] on textarea "* Comment" at bounding box center [450, 183] width 466 height 23
type textarea "Mistake"
click at [492, 116] on span "Select" at bounding box center [445, 113] width 454 height 13
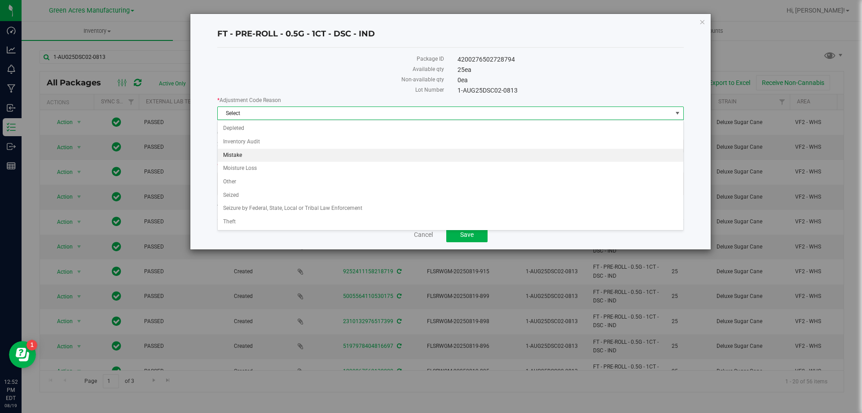
click at [364, 154] on li "Mistake" at bounding box center [451, 155] width 466 height 13
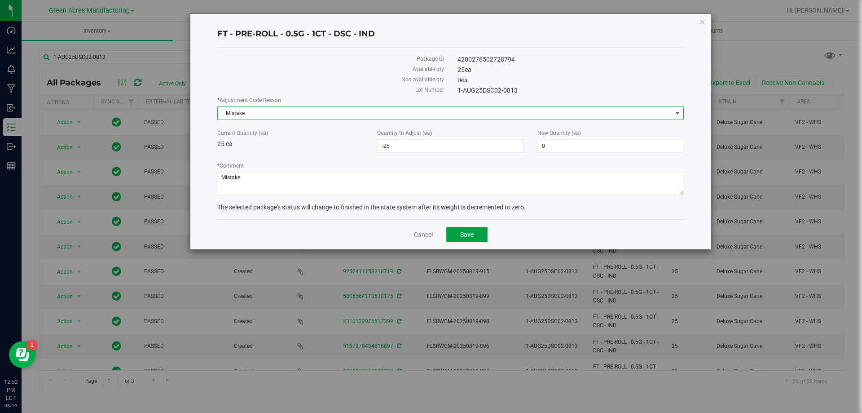
click at [456, 230] on button "Save" at bounding box center [466, 234] width 41 height 15
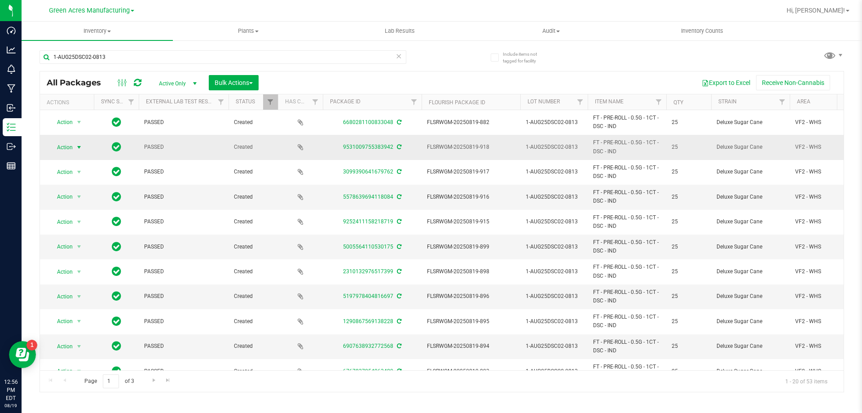
click at [68, 149] on span "Action" at bounding box center [61, 147] width 24 height 13
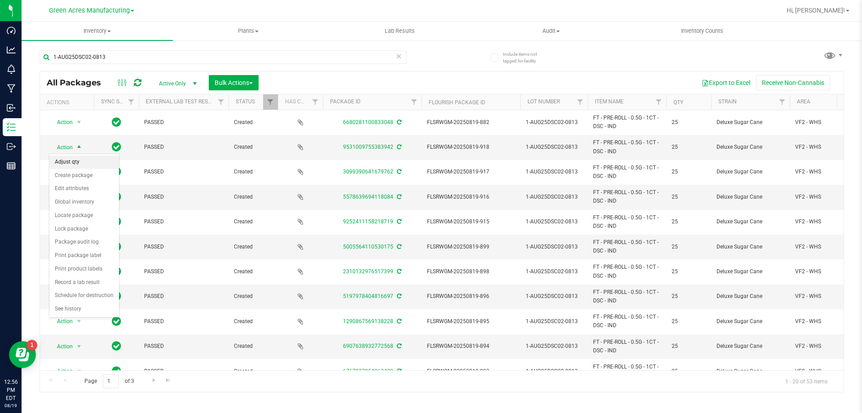
click at [85, 163] on li "Adjust qty" at bounding box center [84, 161] width 70 height 13
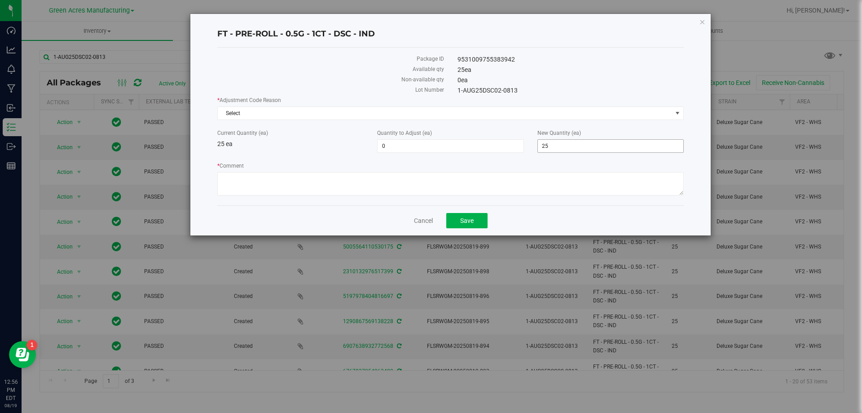
drag, startPoint x: 552, startPoint y: 137, endPoint x: 559, endPoint y: 143, distance: 9.3
click at [548, 139] on div "New Quantity (ea) 25 25" at bounding box center [611, 141] width 160 height 24
drag, startPoint x: 567, startPoint y: 145, endPoint x: 546, endPoint y: 147, distance: 20.7
click at [546, 147] on span "25 25" at bounding box center [610, 145] width 146 height 13
type input "2"
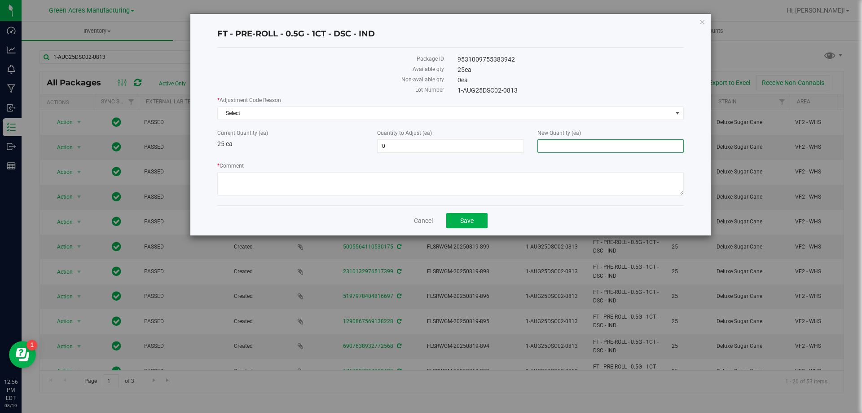
type input "0"
type input "-25"
type input "0"
click at [453, 111] on span "Select" at bounding box center [445, 113] width 454 height 13
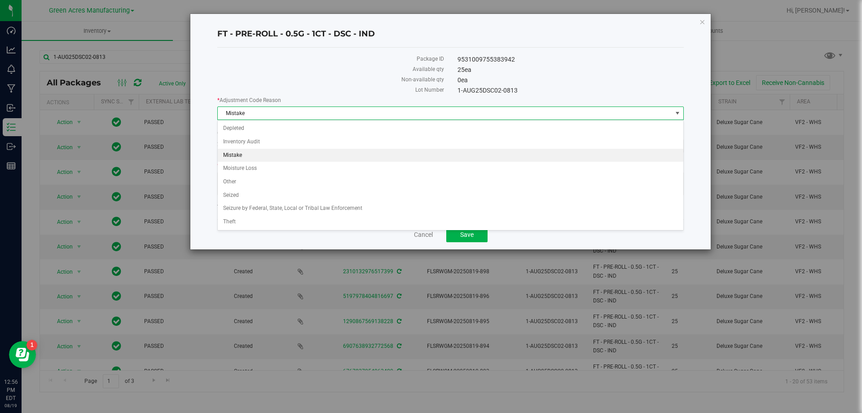
click at [317, 153] on li "Mistake" at bounding box center [451, 155] width 466 height 13
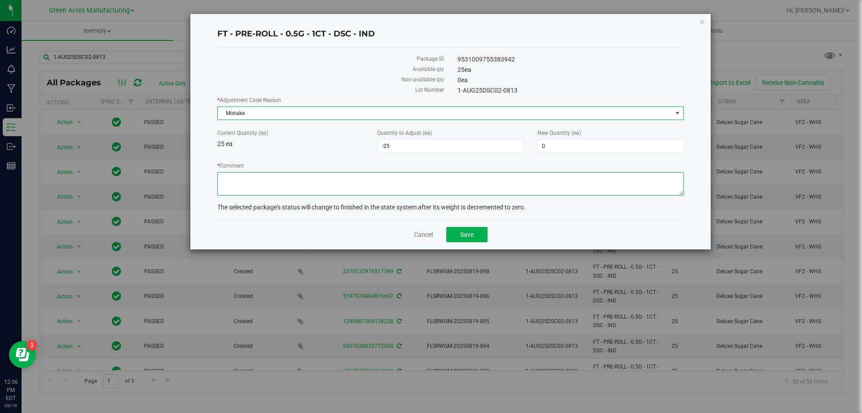
click at [294, 193] on textarea "* Comment" at bounding box center [450, 183] width 466 height 23
type textarea "Mistake"
click at [480, 236] on button "Save" at bounding box center [466, 234] width 41 height 15
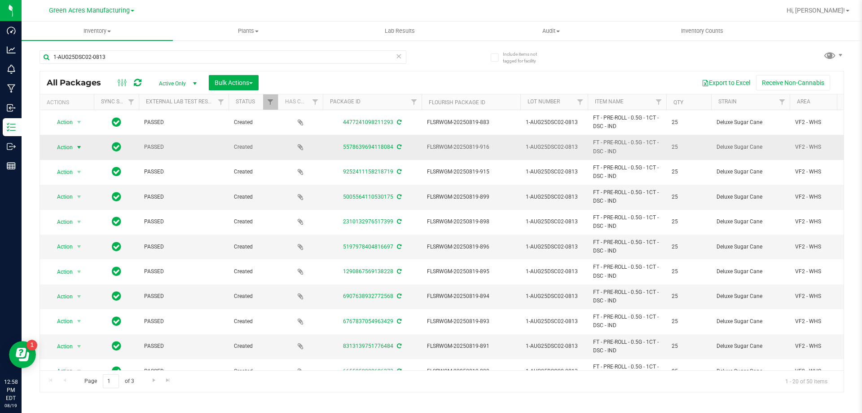
click at [77, 149] on span "select" at bounding box center [78, 147] width 7 height 7
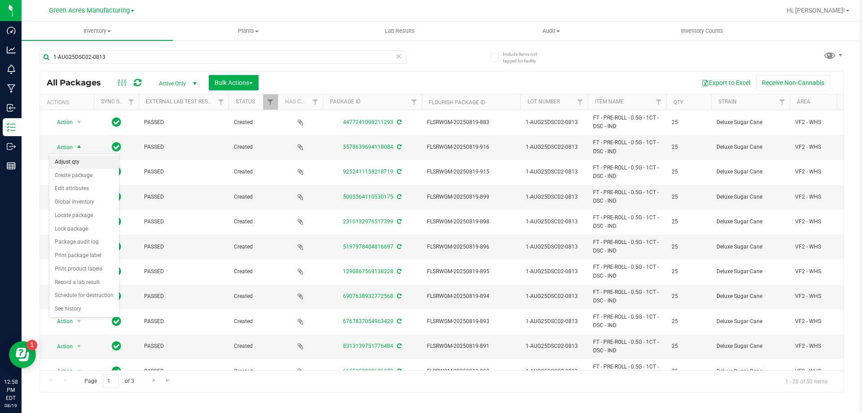
click at [76, 164] on li "Adjust qty" at bounding box center [84, 161] width 70 height 13
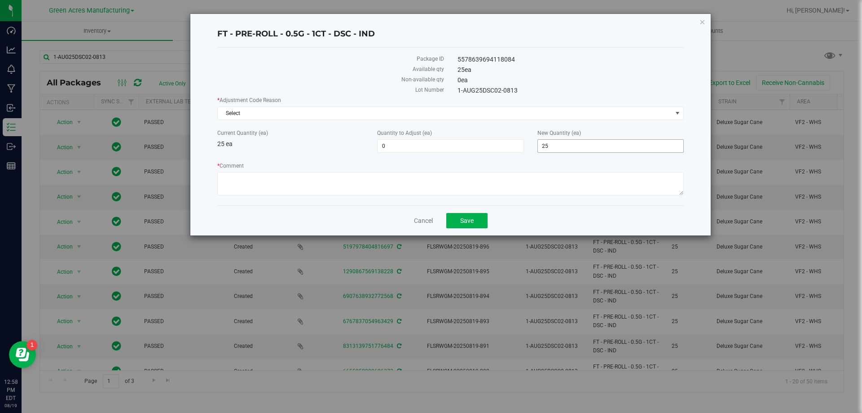
drag, startPoint x: 559, startPoint y: 138, endPoint x: 549, endPoint y: 141, distance: 10.8
click at [549, 141] on div "New Quantity (ea) 25 25" at bounding box center [611, 141] width 160 height 24
drag, startPoint x: 550, startPoint y: 145, endPoint x: 537, endPoint y: 145, distance: 13.5
click at [545, 145] on span "25 25" at bounding box center [610, 145] width 146 height 13
type input "2"
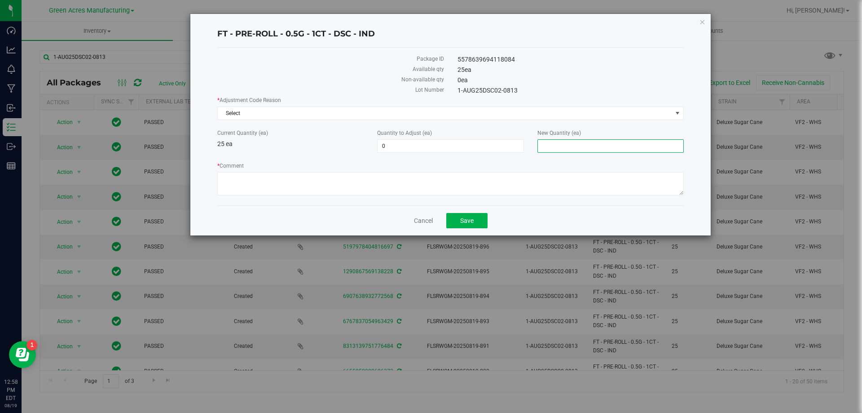
type input "0"
type input "-25"
type input "0"
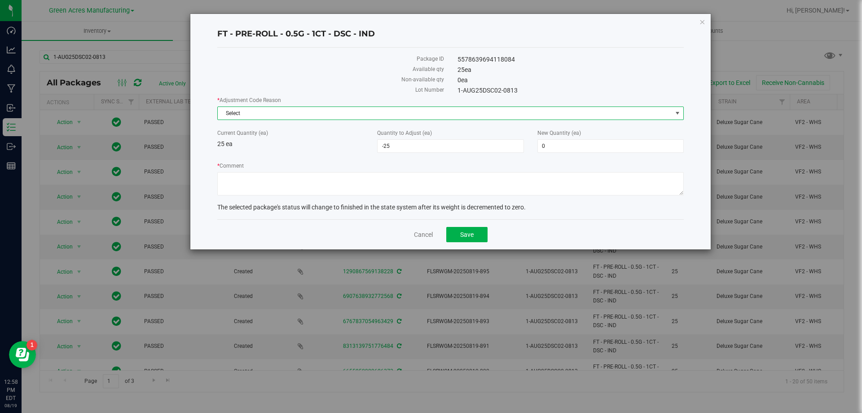
click at [557, 109] on span "Select" at bounding box center [445, 113] width 454 height 13
click at [374, 177] on textarea "* Comment" at bounding box center [450, 183] width 466 height 23
type textarea "m"
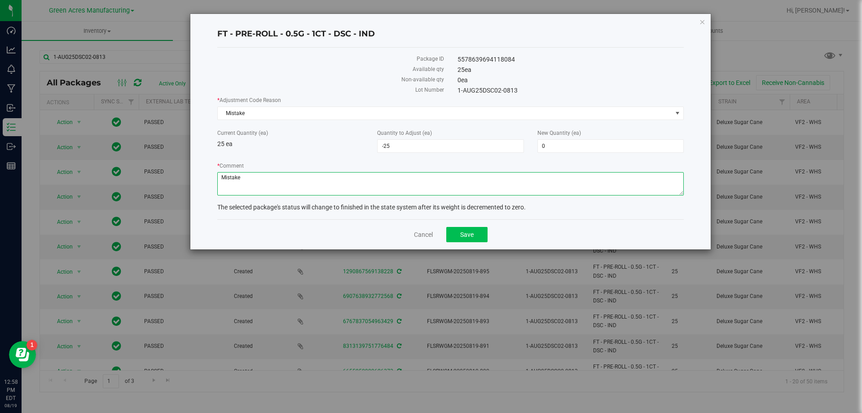
type textarea "Mistake"
click at [457, 232] on button "Save" at bounding box center [466, 234] width 41 height 15
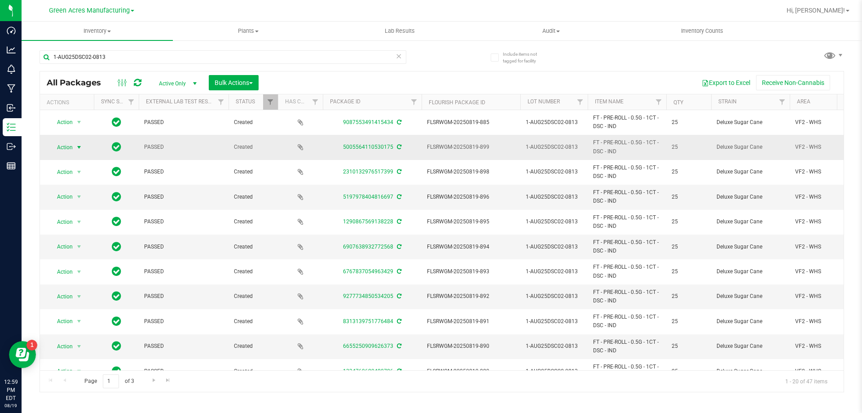
click at [68, 145] on span "Action" at bounding box center [61, 147] width 24 height 13
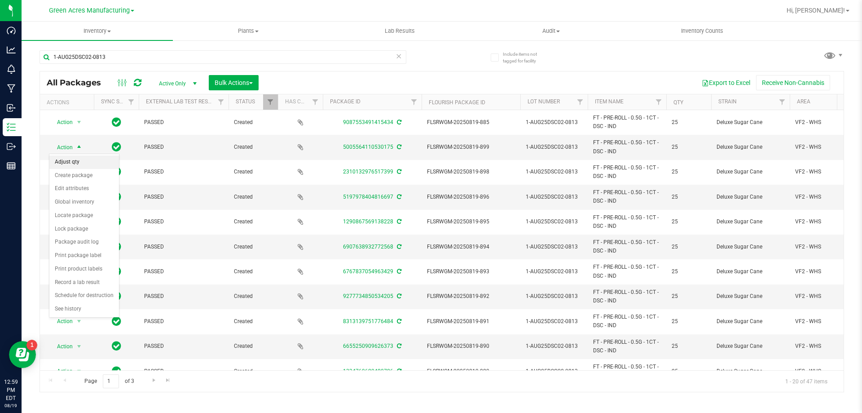
click at [86, 158] on li "Adjust qty" at bounding box center [84, 161] width 70 height 13
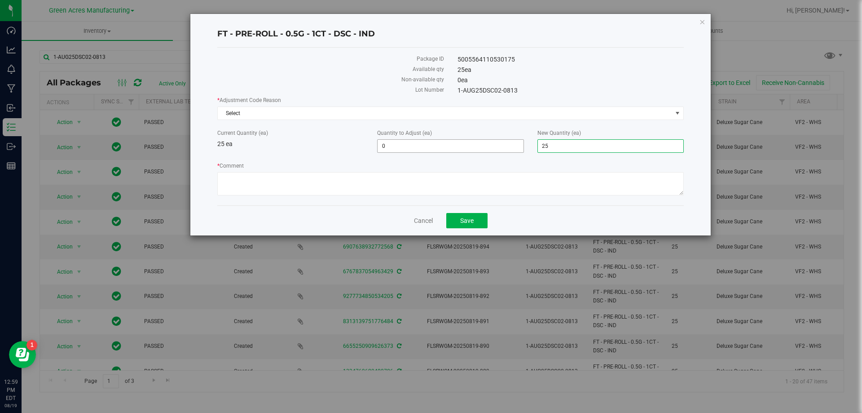
drag, startPoint x: 567, startPoint y: 141, endPoint x: 490, endPoint y: 141, distance: 76.3
click at [490, 141] on div "Current Quantity (ea) 25 ea Quantity to Adjust (ea) 0 0 New Quantity (ea) 25 25" at bounding box center [451, 141] width 480 height 24
type input "0"
type input "-25"
type input "0"
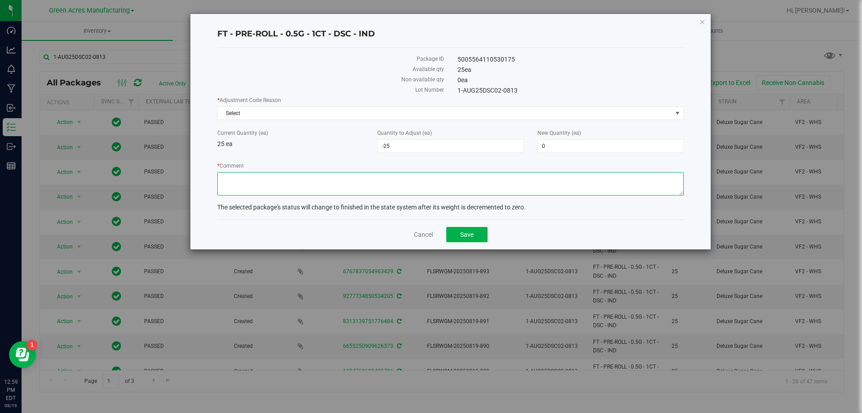
click at [531, 175] on textarea "* Comment" at bounding box center [450, 183] width 466 height 23
paste textarea "Mistake"
type textarea "Mistake"
click at [387, 118] on span "Select" at bounding box center [445, 113] width 454 height 13
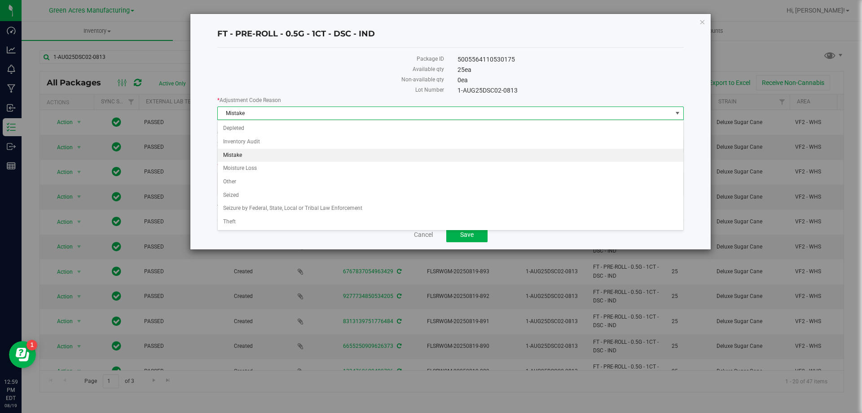
click at [351, 152] on li "Mistake" at bounding box center [451, 155] width 466 height 13
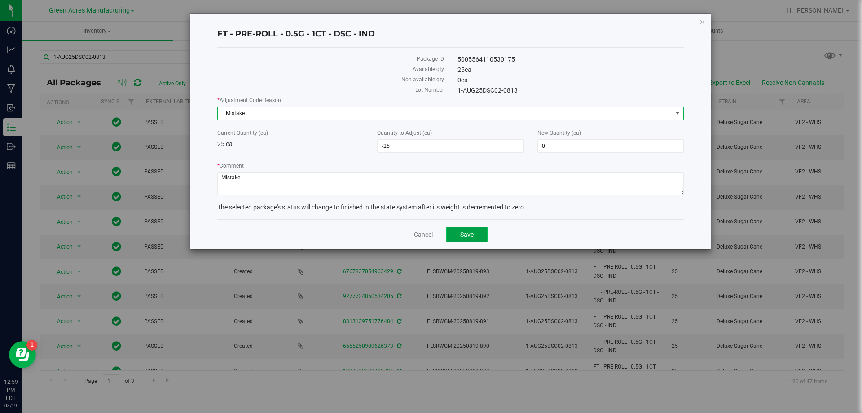
click at [466, 235] on span "Save" at bounding box center [466, 234] width 13 height 7
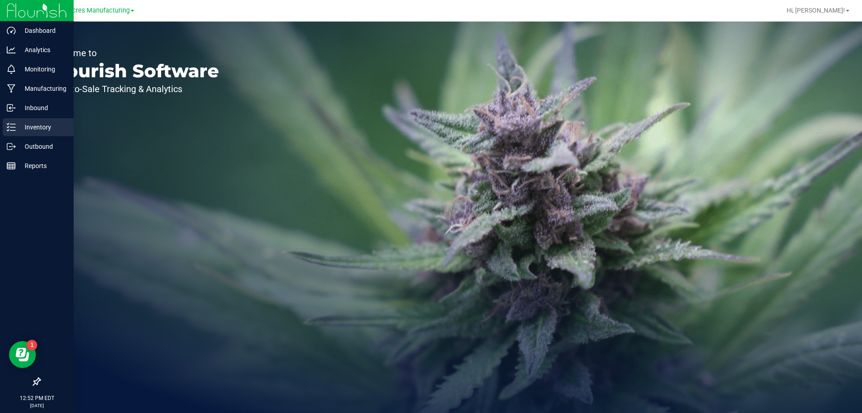
click at [14, 122] on div "Inventory" at bounding box center [38, 127] width 71 height 18
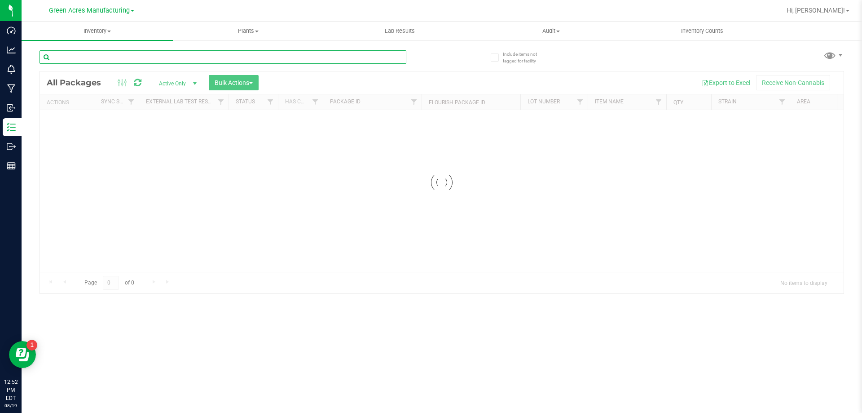
click at [156, 62] on input "text" at bounding box center [223, 56] width 367 height 13
paste input "1-AUG25DSC02-0813"
type input "1-AUG25DSC02-0813"
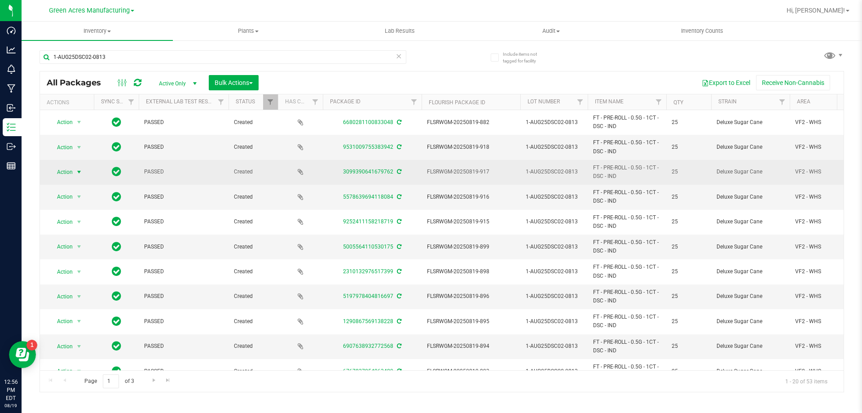
click at [78, 176] on span "select" at bounding box center [79, 172] width 11 height 13
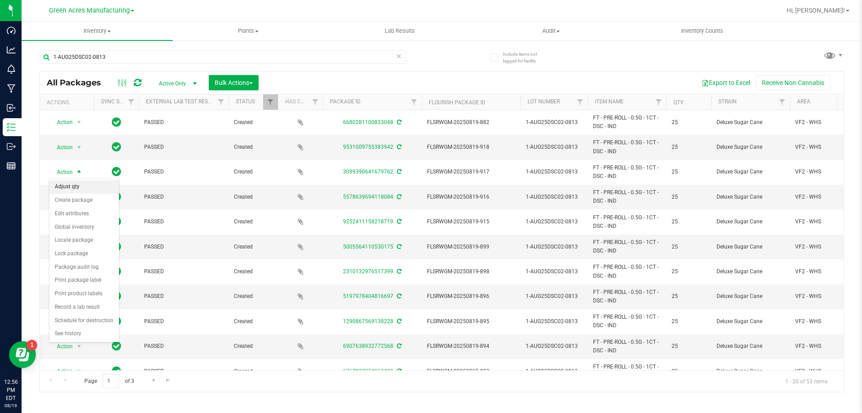
click at [81, 188] on li "Adjust qty" at bounding box center [84, 186] width 70 height 13
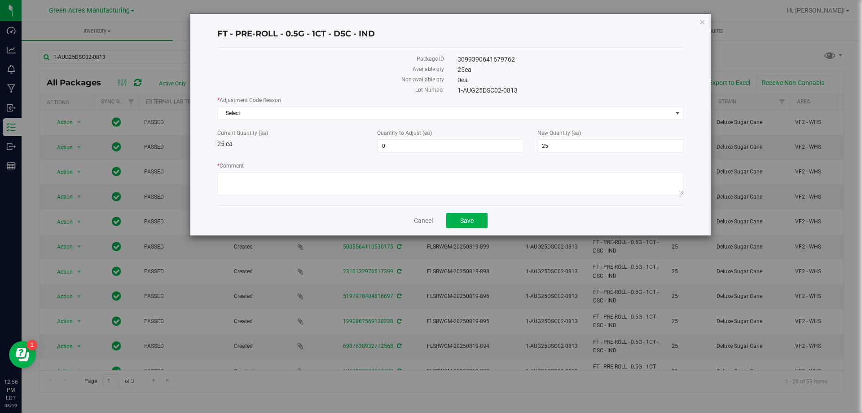
drag, startPoint x: 573, startPoint y: 153, endPoint x: 562, endPoint y: 153, distance: 11.2
click at [562, 153] on div "* Adjustment Code Reason Select Select Depleted Inventory Audit Mistake Moistur…" at bounding box center [450, 147] width 466 height 102
drag, startPoint x: 567, startPoint y: 147, endPoint x: 488, endPoint y: 147, distance: 79.5
click at [488, 147] on div "Current Quantity (ea) 25 ea Quantity to Adjust (ea) 0 0 New Quantity (ea) 25 25" at bounding box center [451, 141] width 480 height 24
type input "0"
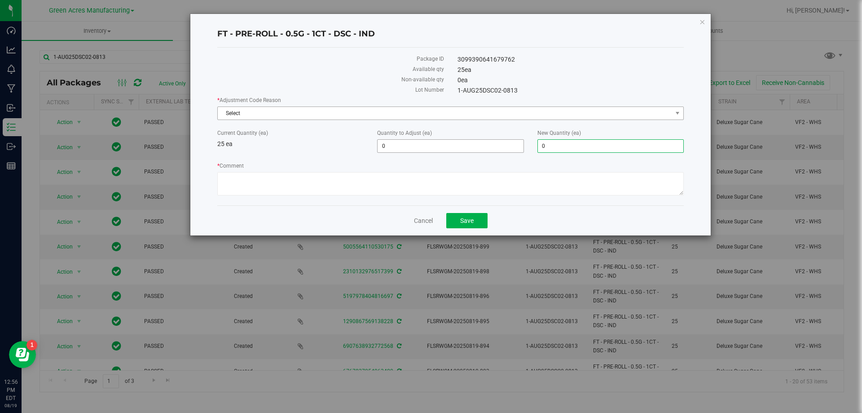
type input "-25"
type input "0"
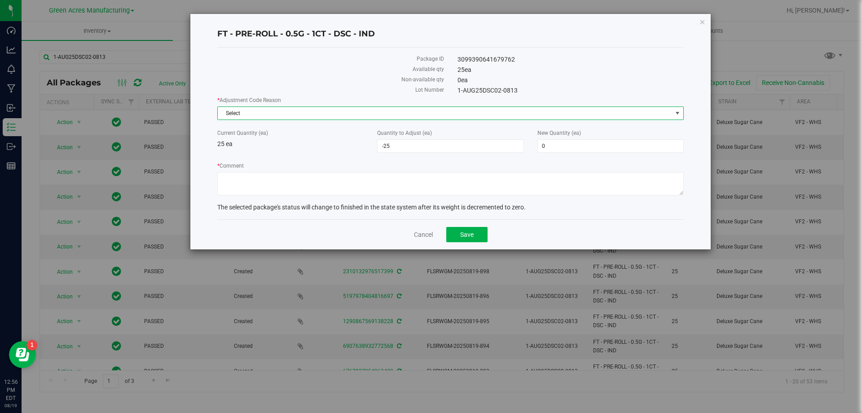
click at [499, 114] on span "Select" at bounding box center [445, 113] width 454 height 13
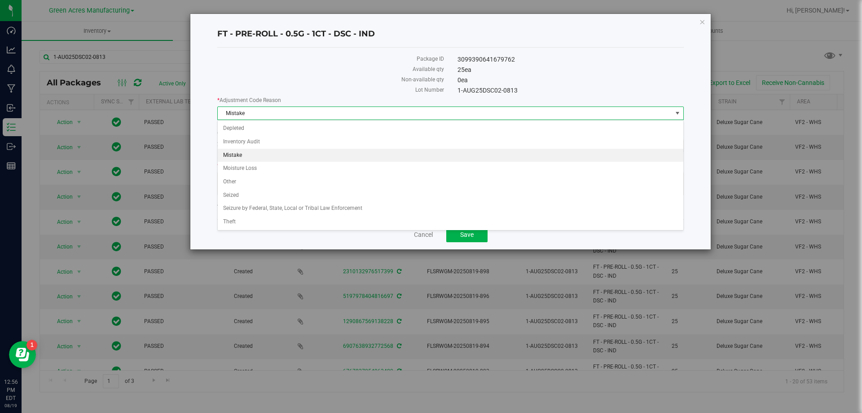
click at [313, 154] on li "Mistake" at bounding box center [451, 155] width 466 height 13
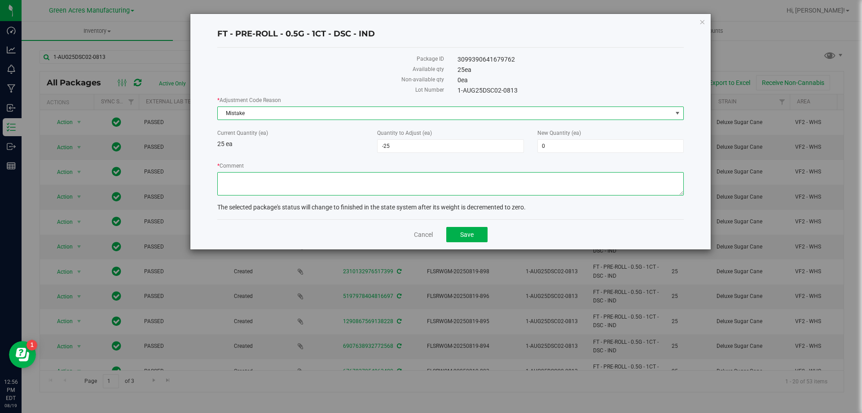
click at [324, 178] on textarea "* Comment" at bounding box center [450, 183] width 466 height 23
type textarea "Mistake"
click at [475, 233] on button "Save" at bounding box center [466, 234] width 41 height 15
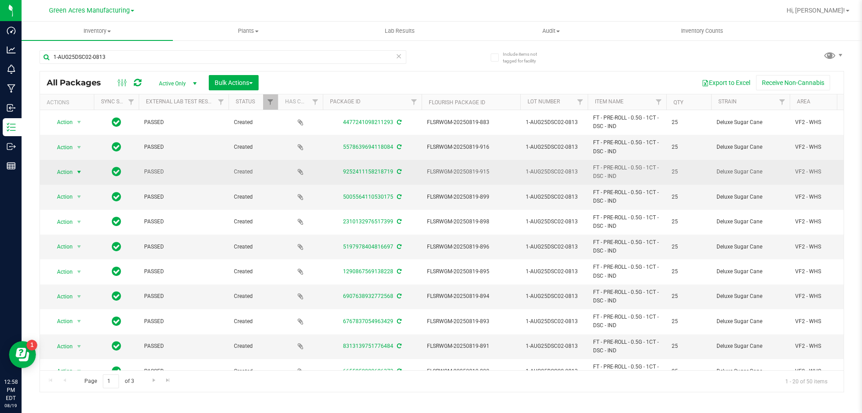
click at [83, 172] on span "select" at bounding box center [79, 172] width 11 height 13
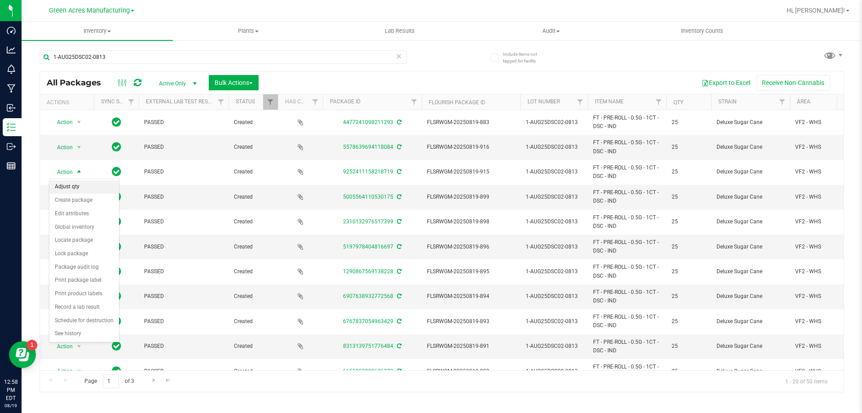
click at [86, 186] on li "Adjust qty" at bounding box center [84, 186] width 70 height 13
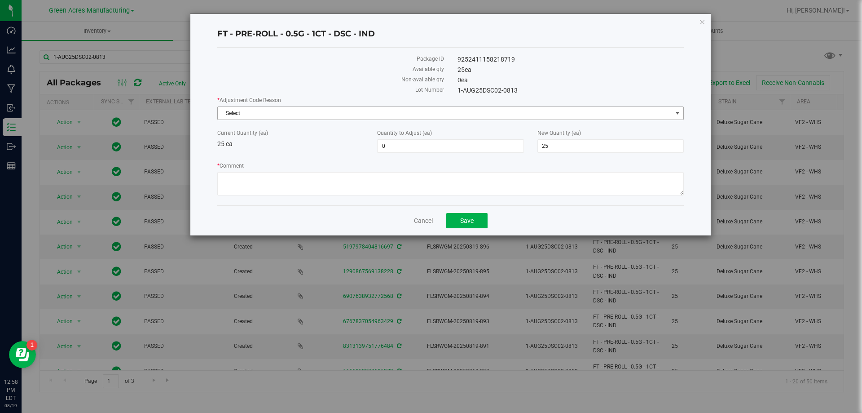
click at [387, 118] on span "Select" at bounding box center [445, 113] width 454 height 13
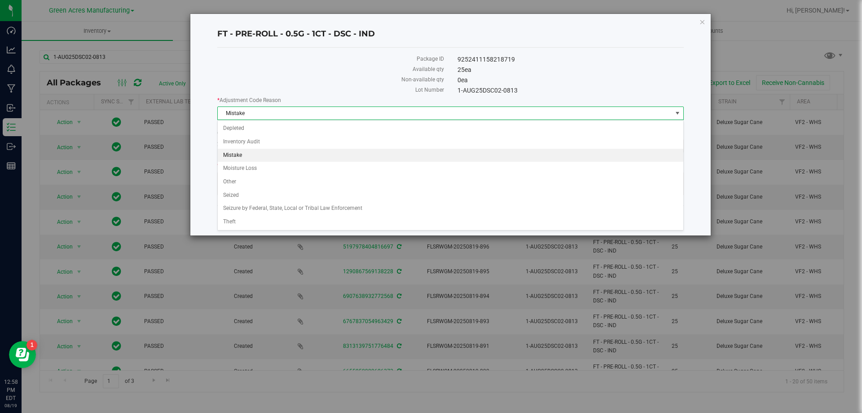
click at [289, 154] on li "Mistake" at bounding box center [451, 155] width 466 height 13
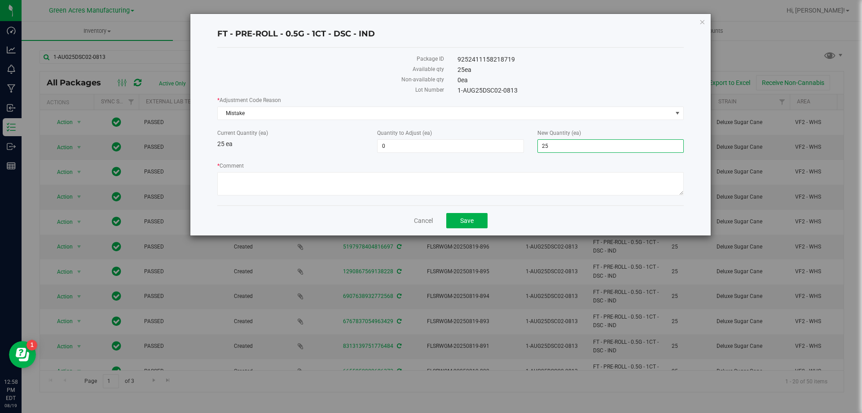
drag, startPoint x: 573, startPoint y: 148, endPoint x: 536, endPoint y: 149, distance: 37.7
click at [536, 149] on div "New Quantity (ea) 25 25" at bounding box center [611, 141] width 160 height 24
type input "-25"
click at [483, 177] on textarea "* Comment" at bounding box center [450, 183] width 466 height 23
drag, startPoint x: 275, startPoint y: 176, endPoint x: 219, endPoint y: 176, distance: 56.6
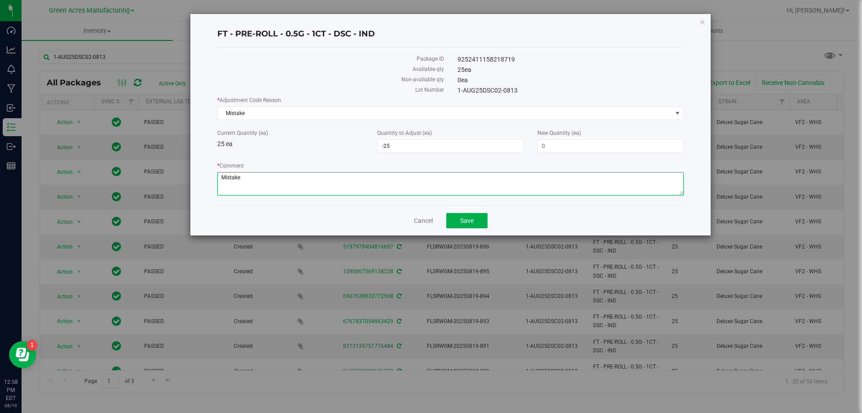
click at [219, 176] on textarea "* Comment" at bounding box center [450, 183] width 466 height 23
type textarea "Mistake"
click at [486, 220] on button "Save" at bounding box center [466, 220] width 41 height 15
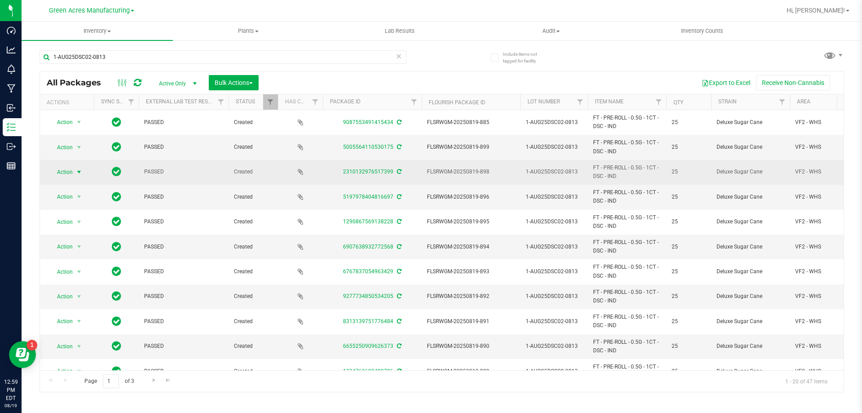
click at [69, 169] on span "Action" at bounding box center [61, 172] width 24 height 13
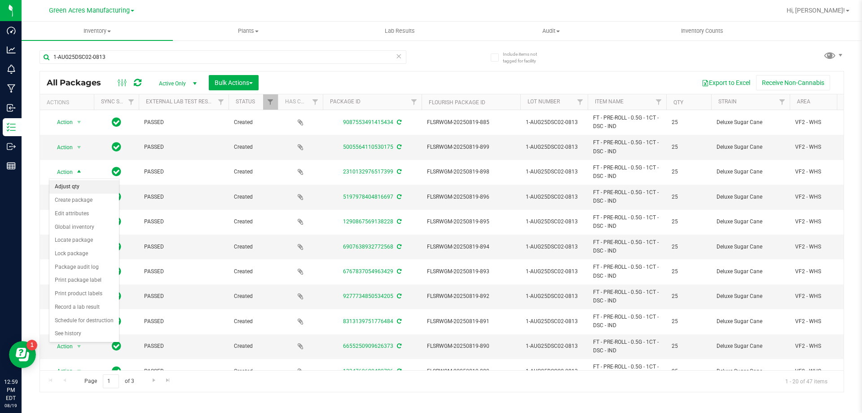
click at [79, 186] on li "Adjust qty" at bounding box center [84, 186] width 70 height 13
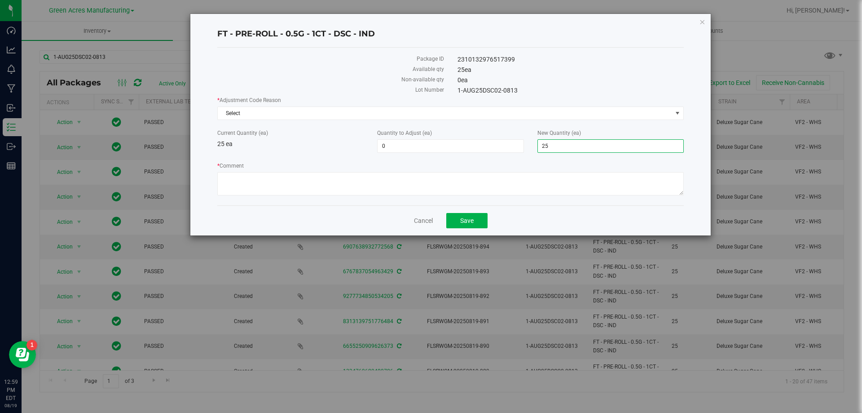
drag, startPoint x: 572, startPoint y: 146, endPoint x: 538, endPoint y: 145, distance: 34.1
click at [538, 145] on span "25 25" at bounding box center [610, 145] width 146 height 13
type input "0"
type input "-25"
type input "0"
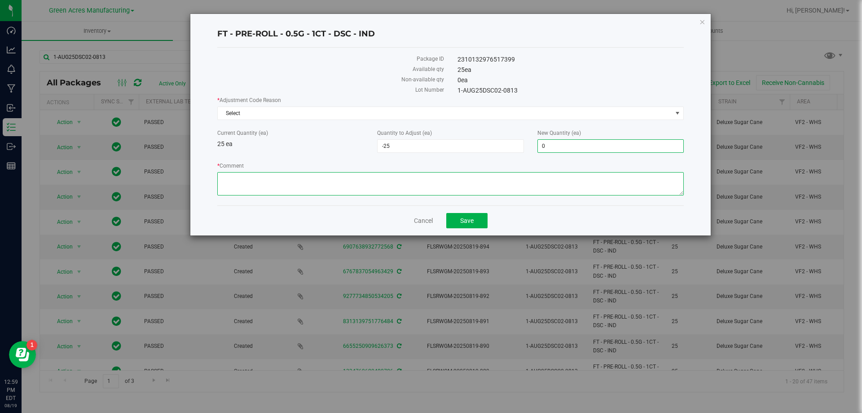
click at [515, 180] on textarea "* Comment" at bounding box center [450, 183] width 466 height 23
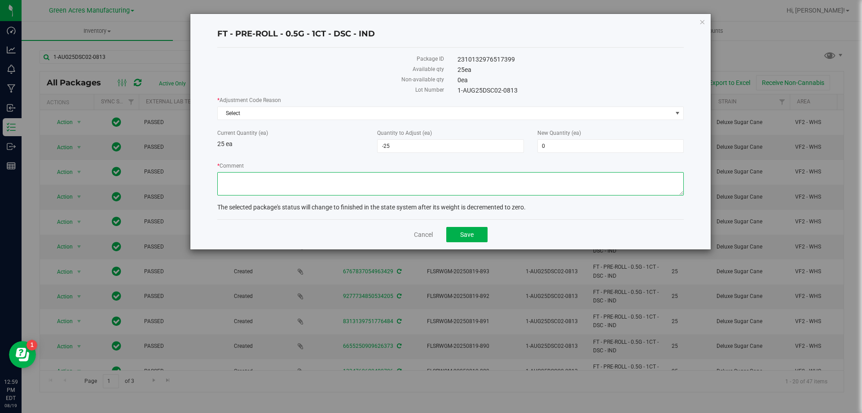
paste textarea "Mistake"
type textarea "Mistake"
click at [439, 120] on div "* Adjustment Code Reason Select Select Depleted Inventory Audit Mistake Moistur…" at bounding box center [450, 147] width 466 height 102
click at [438, 119] on span "Select" at bounding box center [450, 112] width 466 height 13
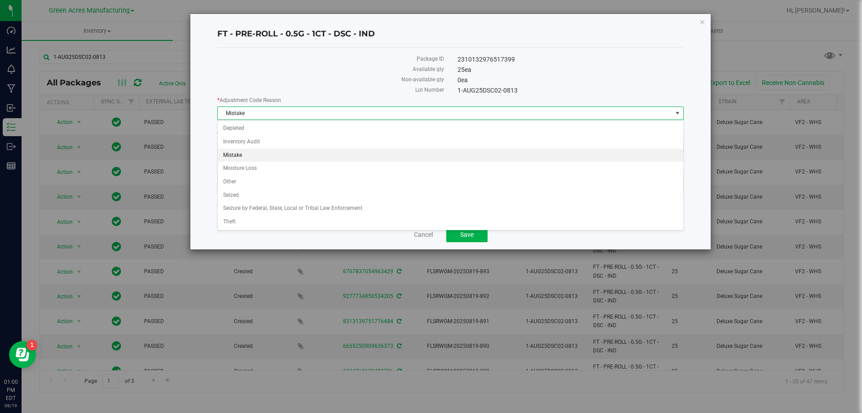
click at [336, 155] on li "Mistake" at bounding box center [451, 155] width 466 height 13
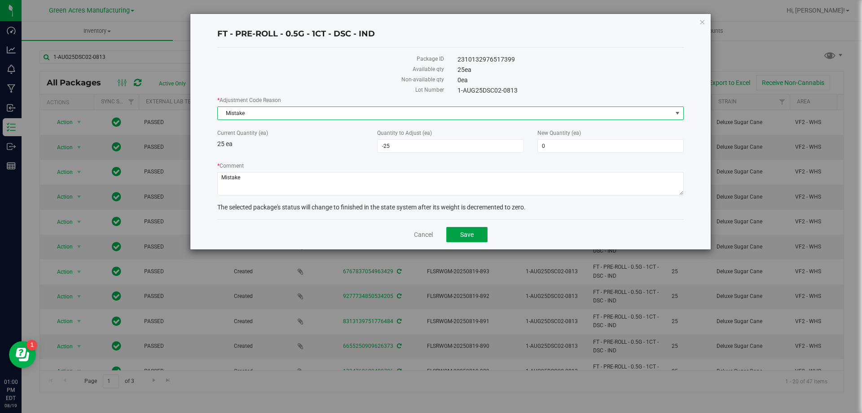
click at [454, 237] on button "Save" at bounding box center [466, 234] width 41 height 15
